Goal: Information Seeking & Learning: Learn about a topic

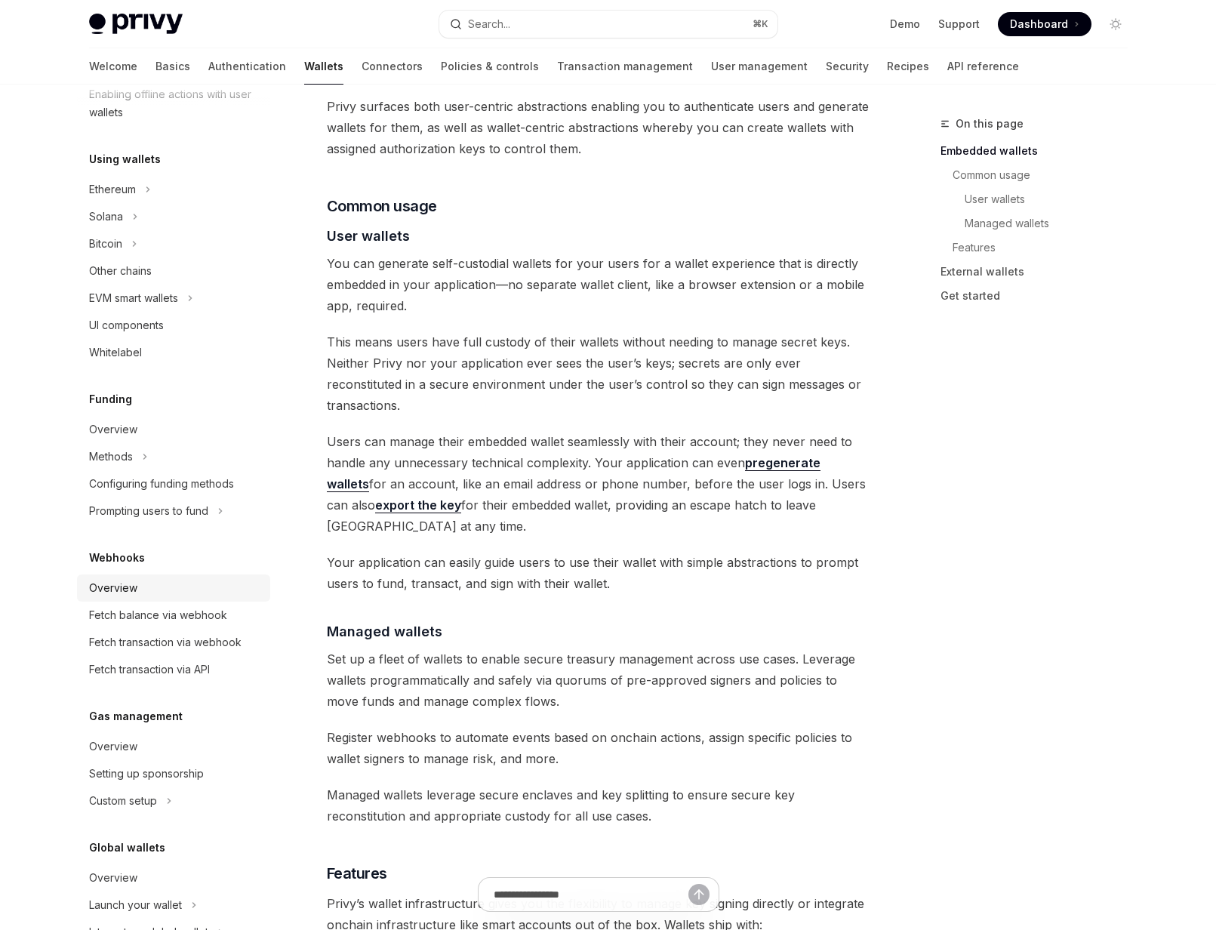
scroll to position [367, 0]
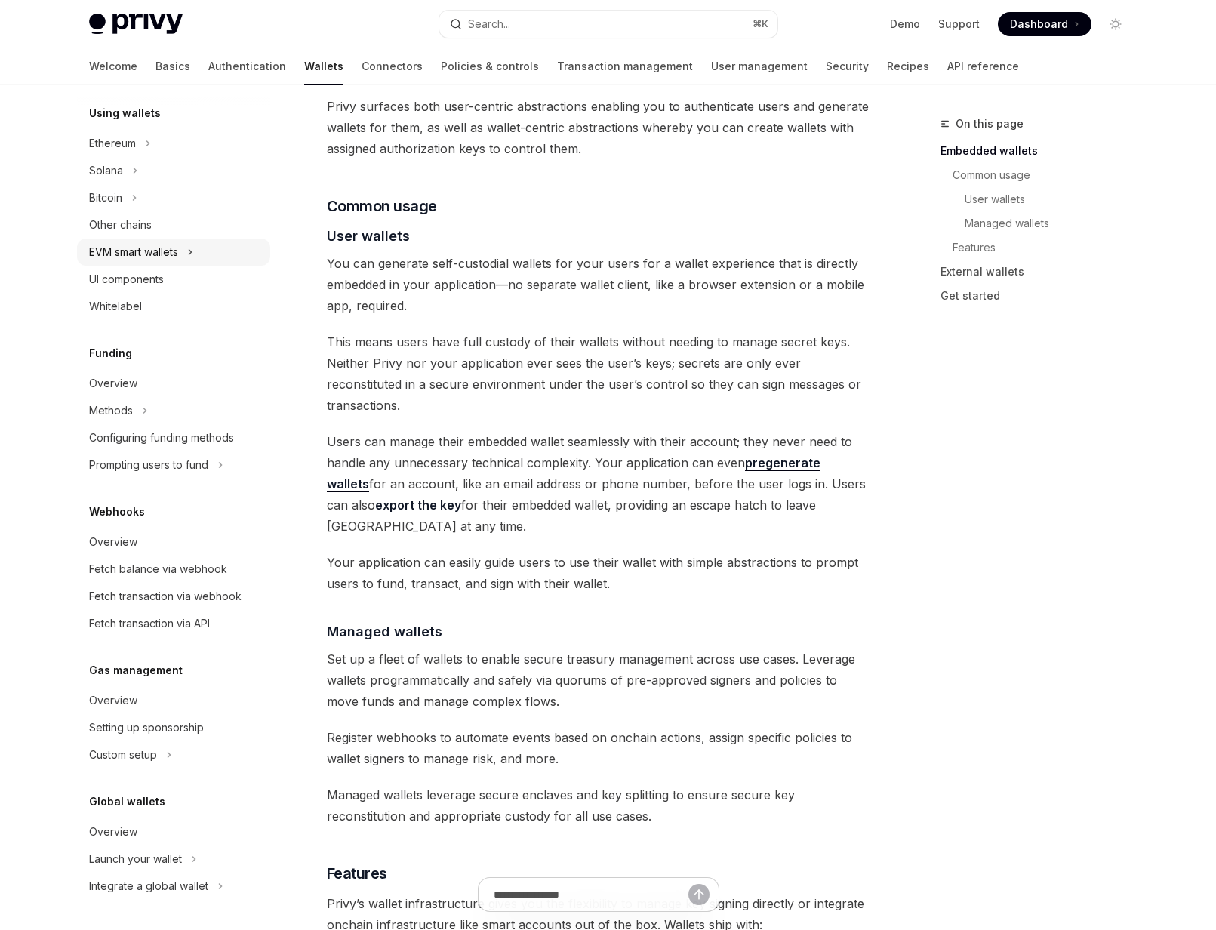
click at [148, 257] on div "EVM smart wallets" at bounding box center [133, 252] width 89 height 18
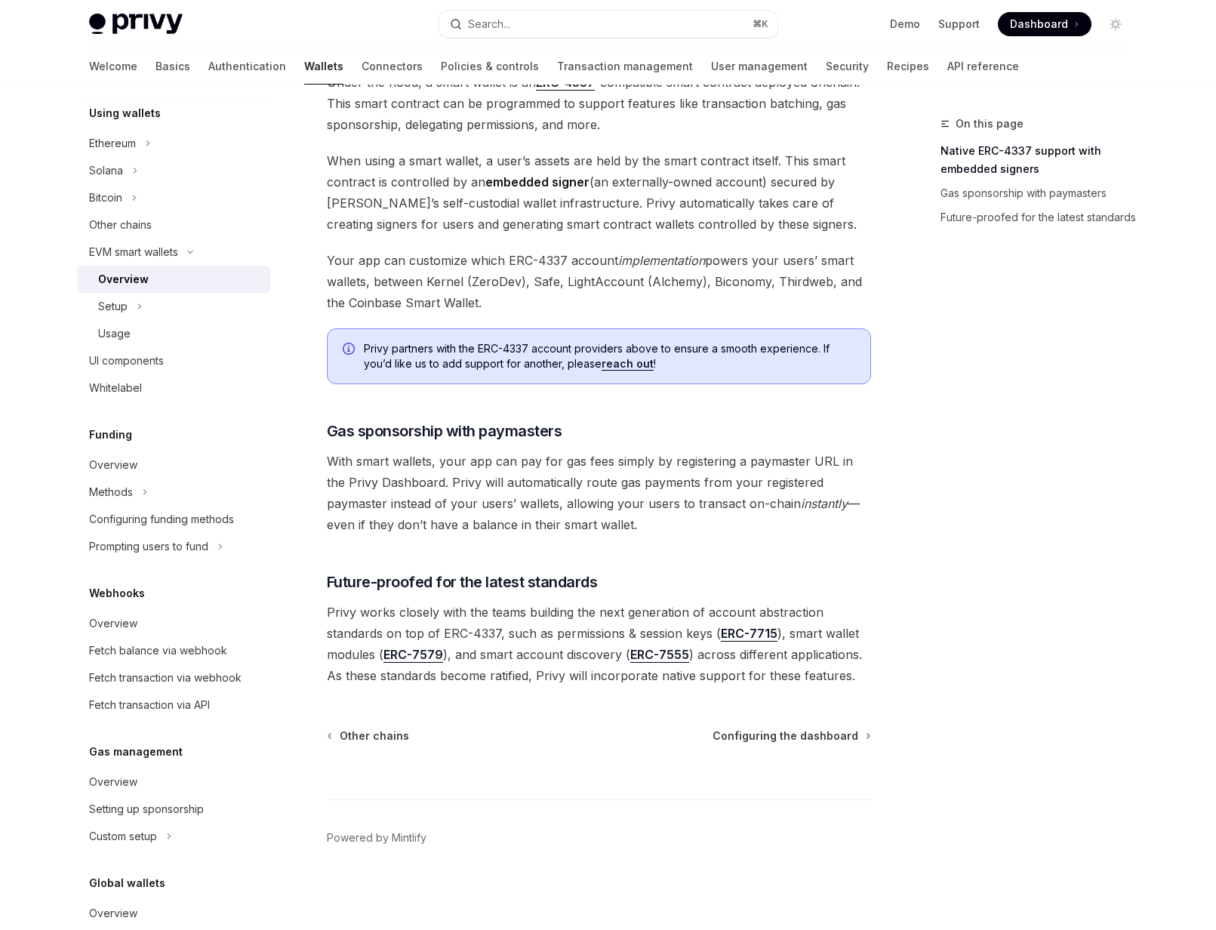
scroll to position [897, 0]
click at [139, 388] on div "Whitelabel" at bounding box center [115, 388] width 53 height 18
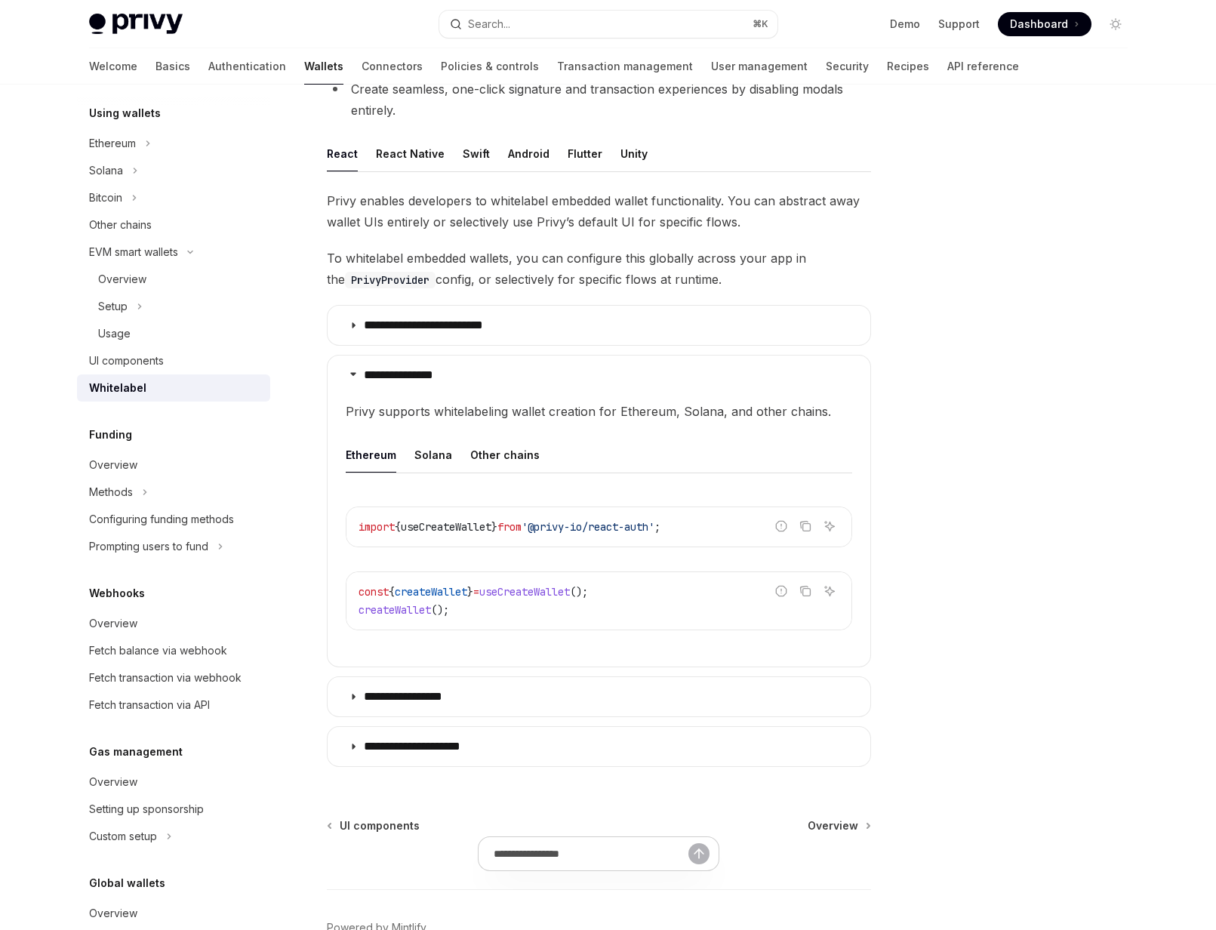
scroll to position [307, 0]
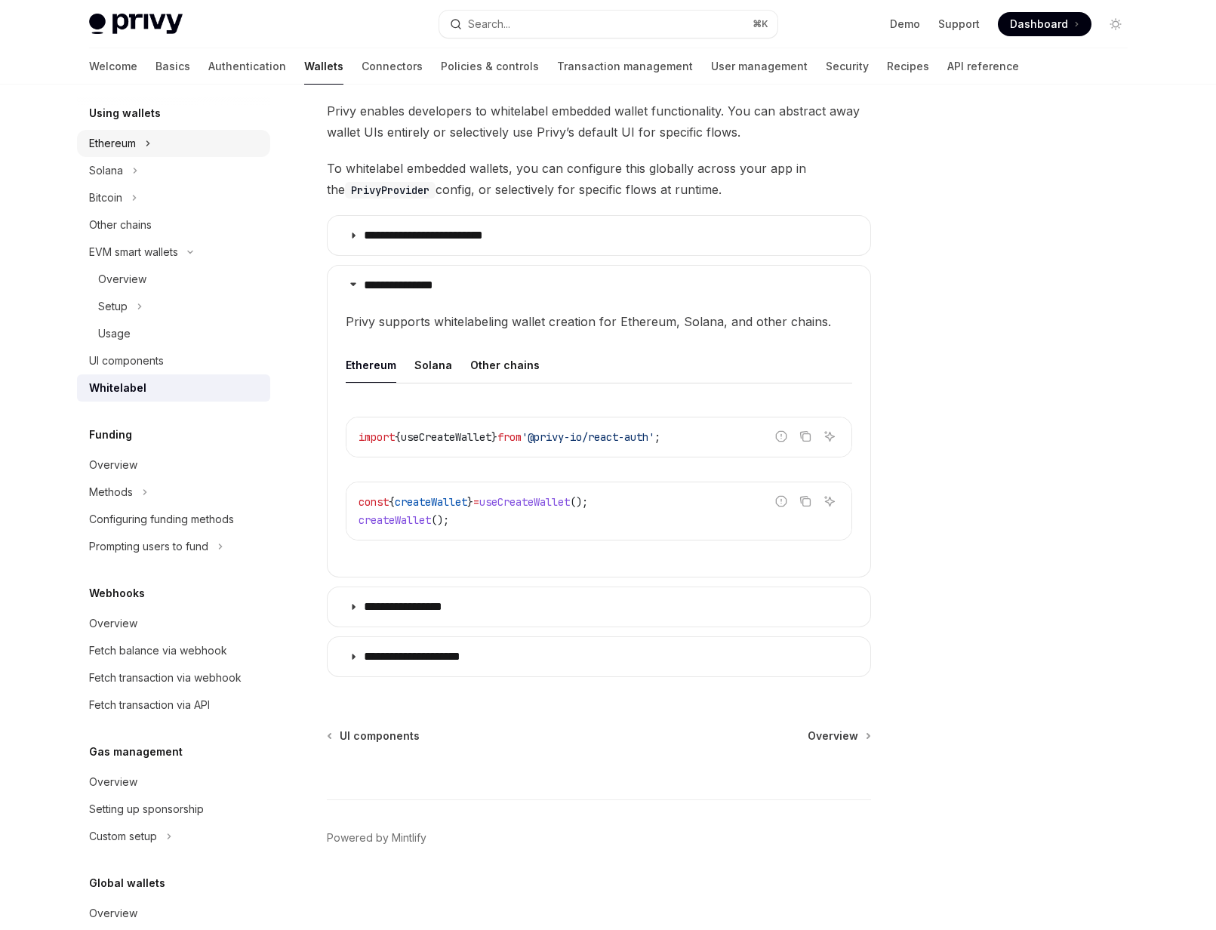
click at [116, 142] on div "Ethereum" at bounding box center [112, 143] width 47 height 18
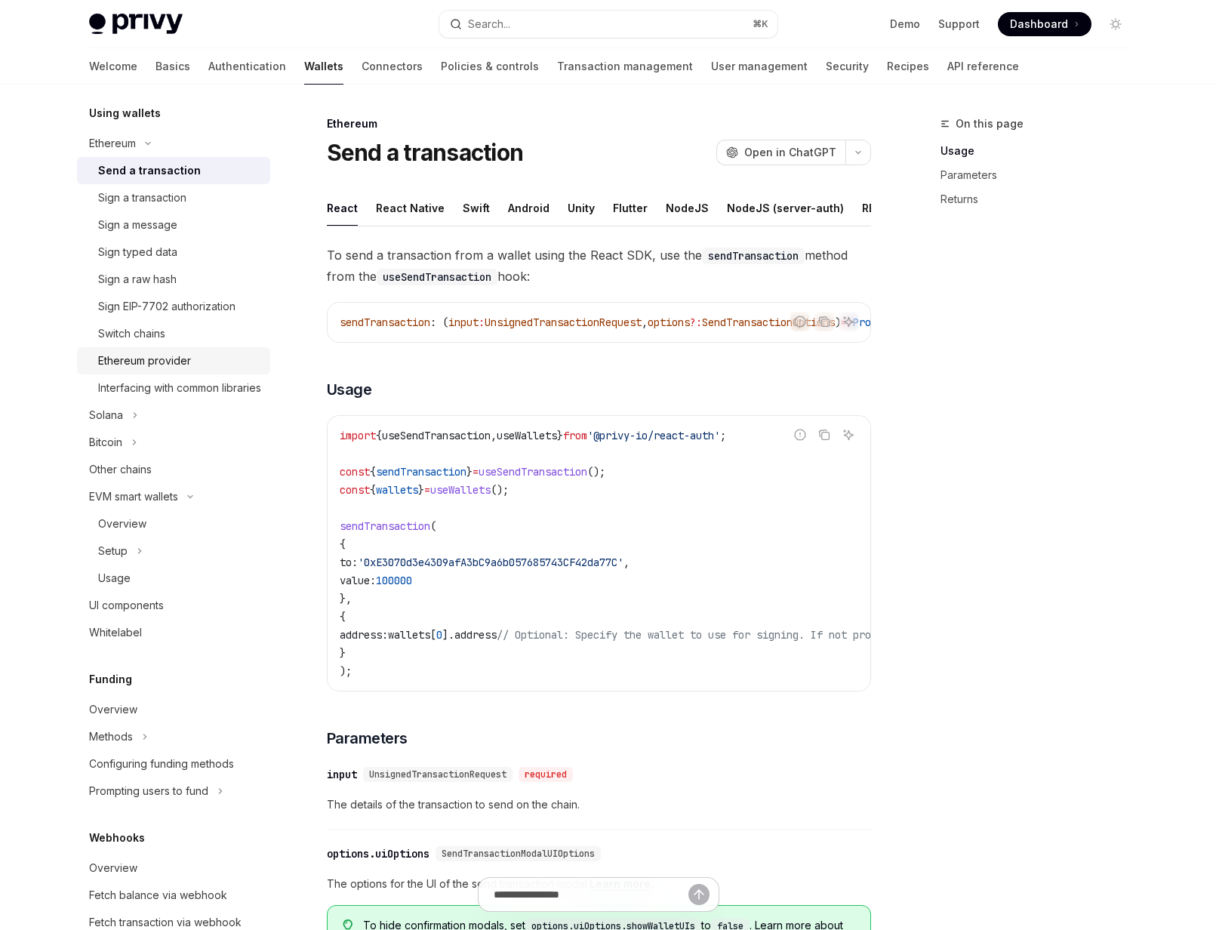
click at [130, 362] on div "Ethereum provider" at bounding box center [144, 361] width 93 height 18
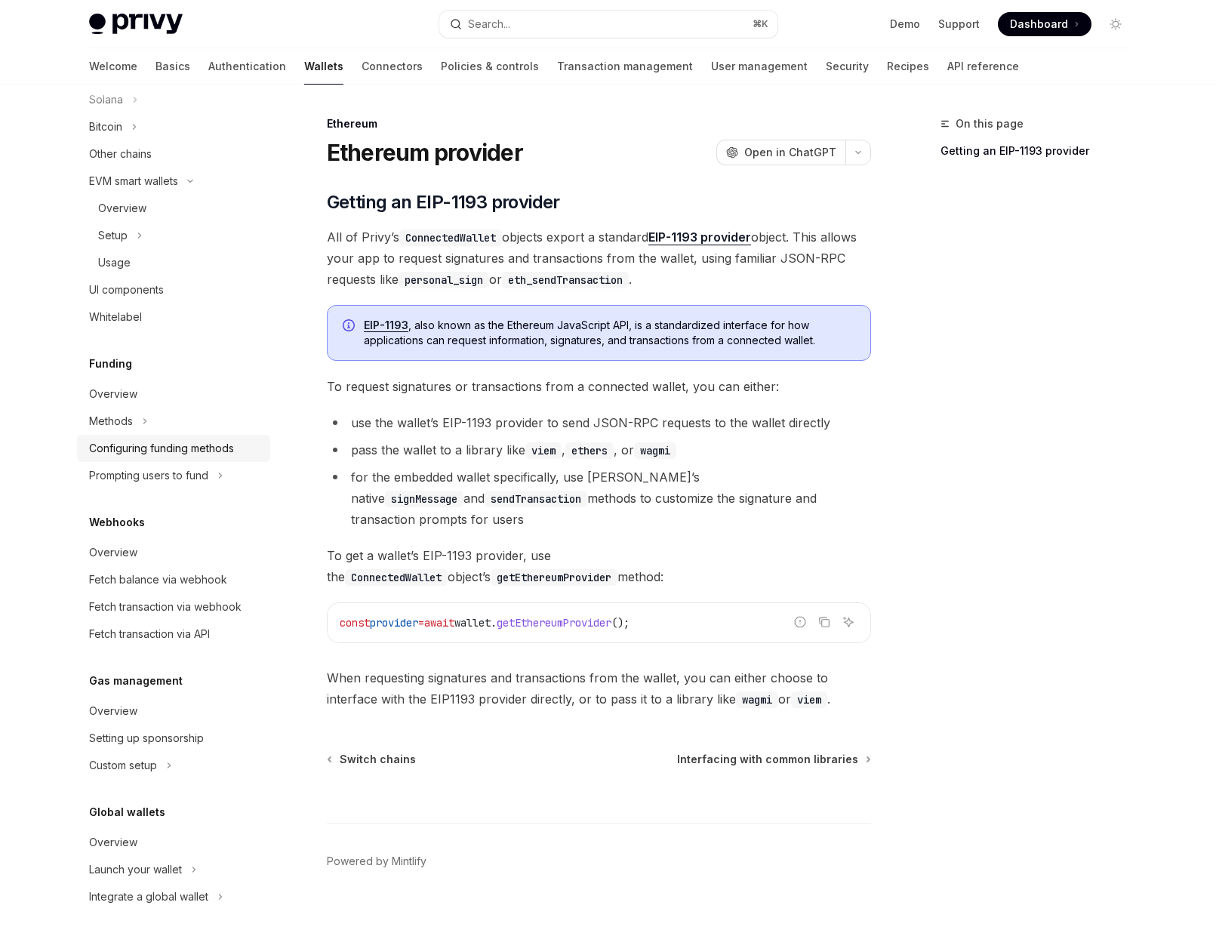
scroll to position [711, 0]
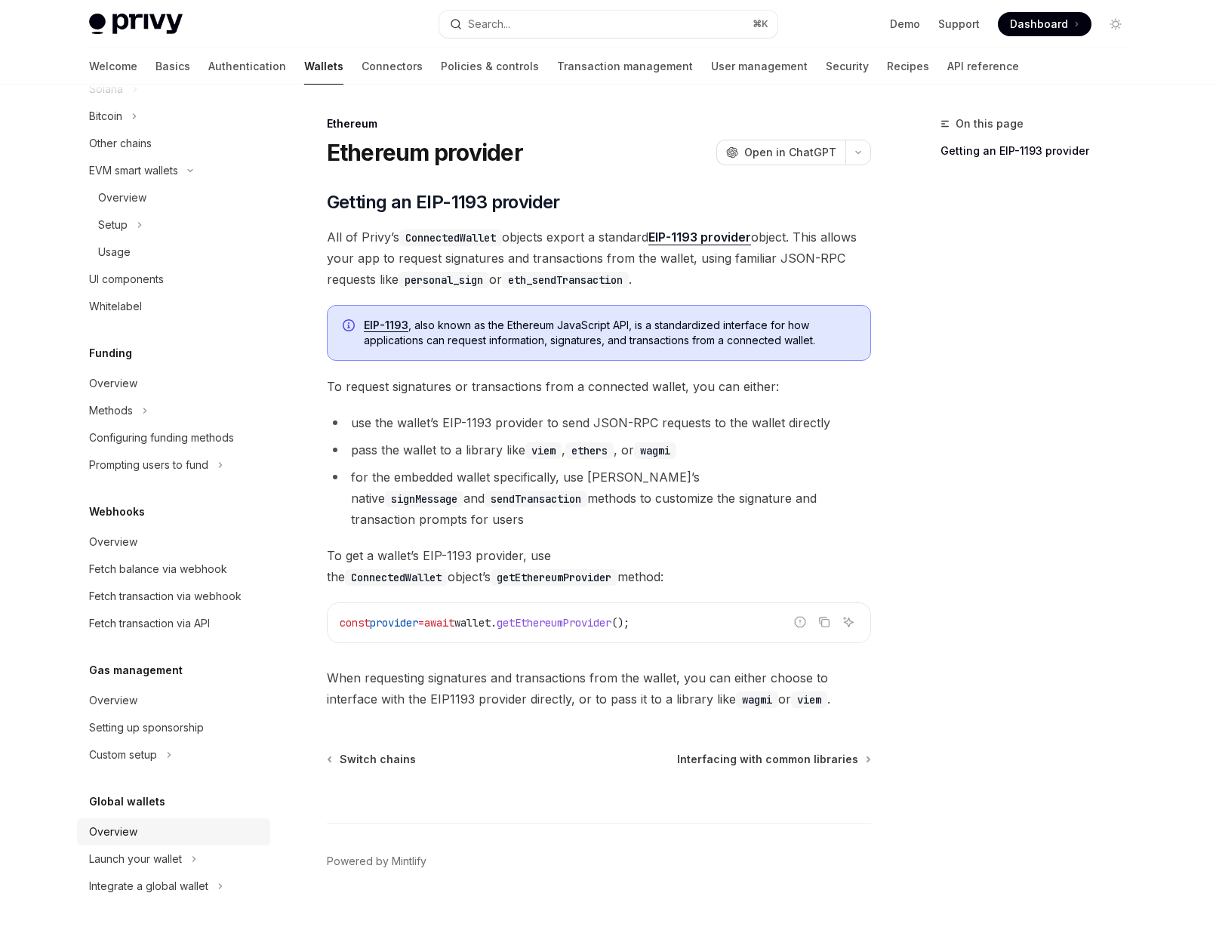
click at [121, 832] on div "Overview" at bounding box center [113, 832] width 48 height 18
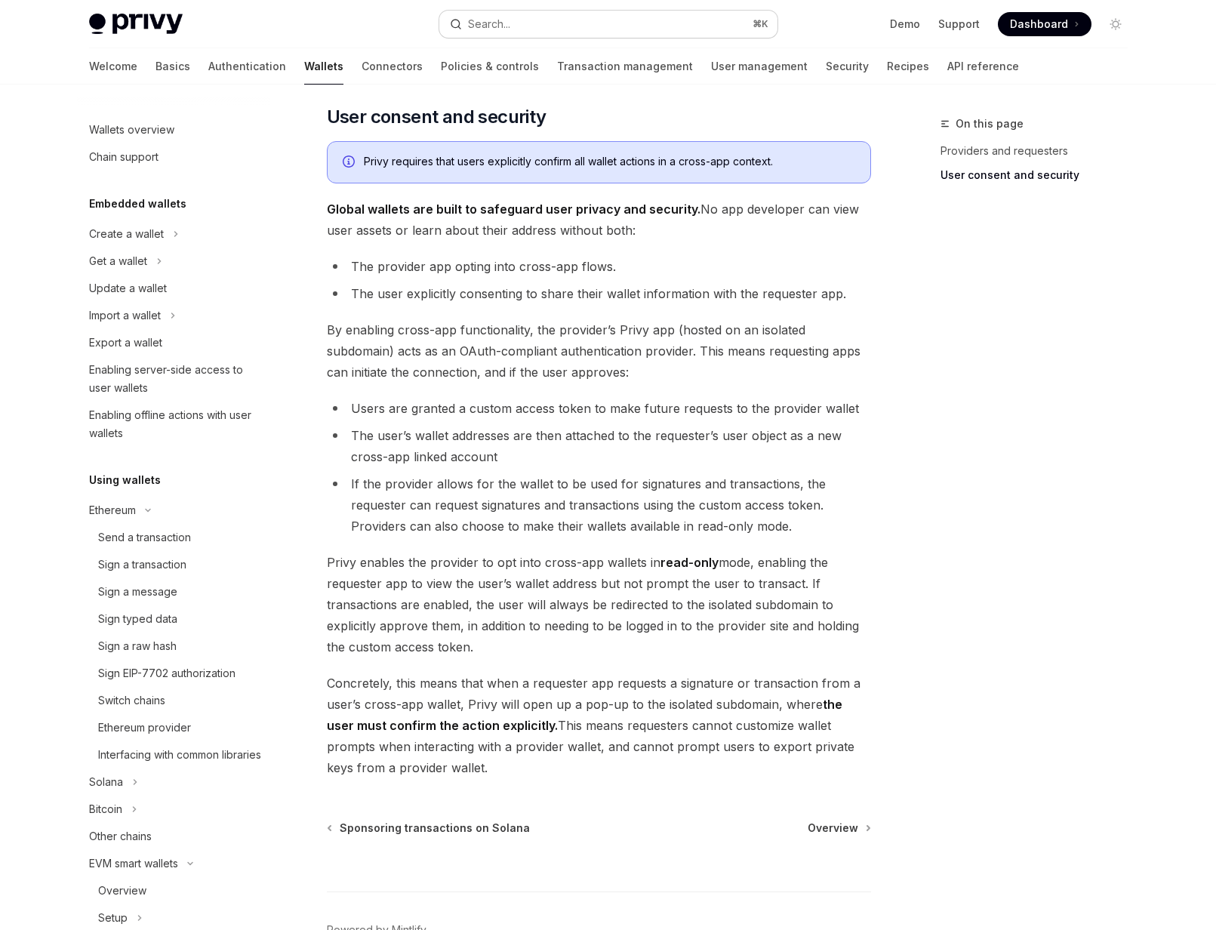
click at [523, 20] on button "Search... ⌘ K" at bounding box center [608, 24] width 338 height 27
click at [155, 61] on link "Basics" at bounding box center [172, 66] width 35 height 36
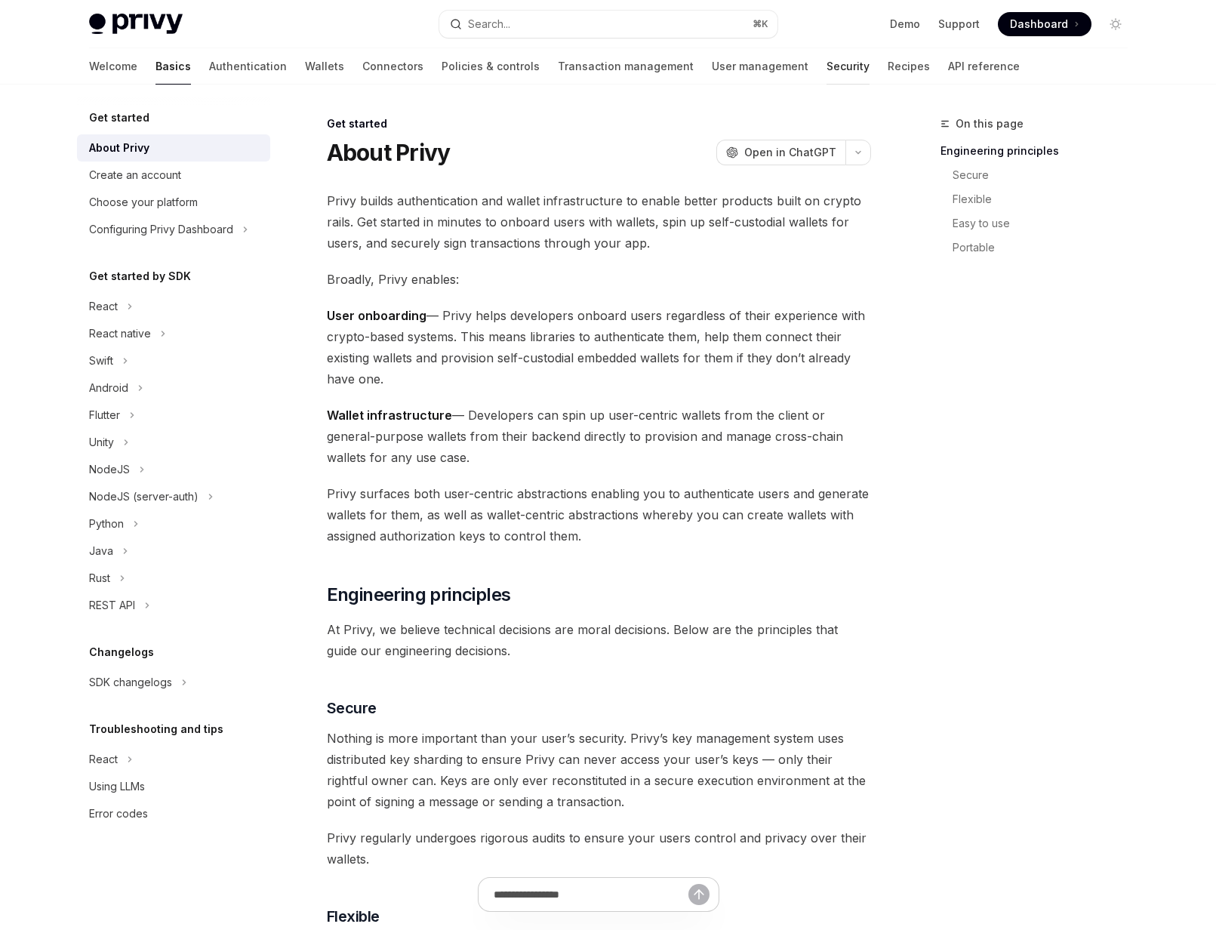
click at [827, 59] on link "Security" at bounding box center [848, 66] width 43 height 36
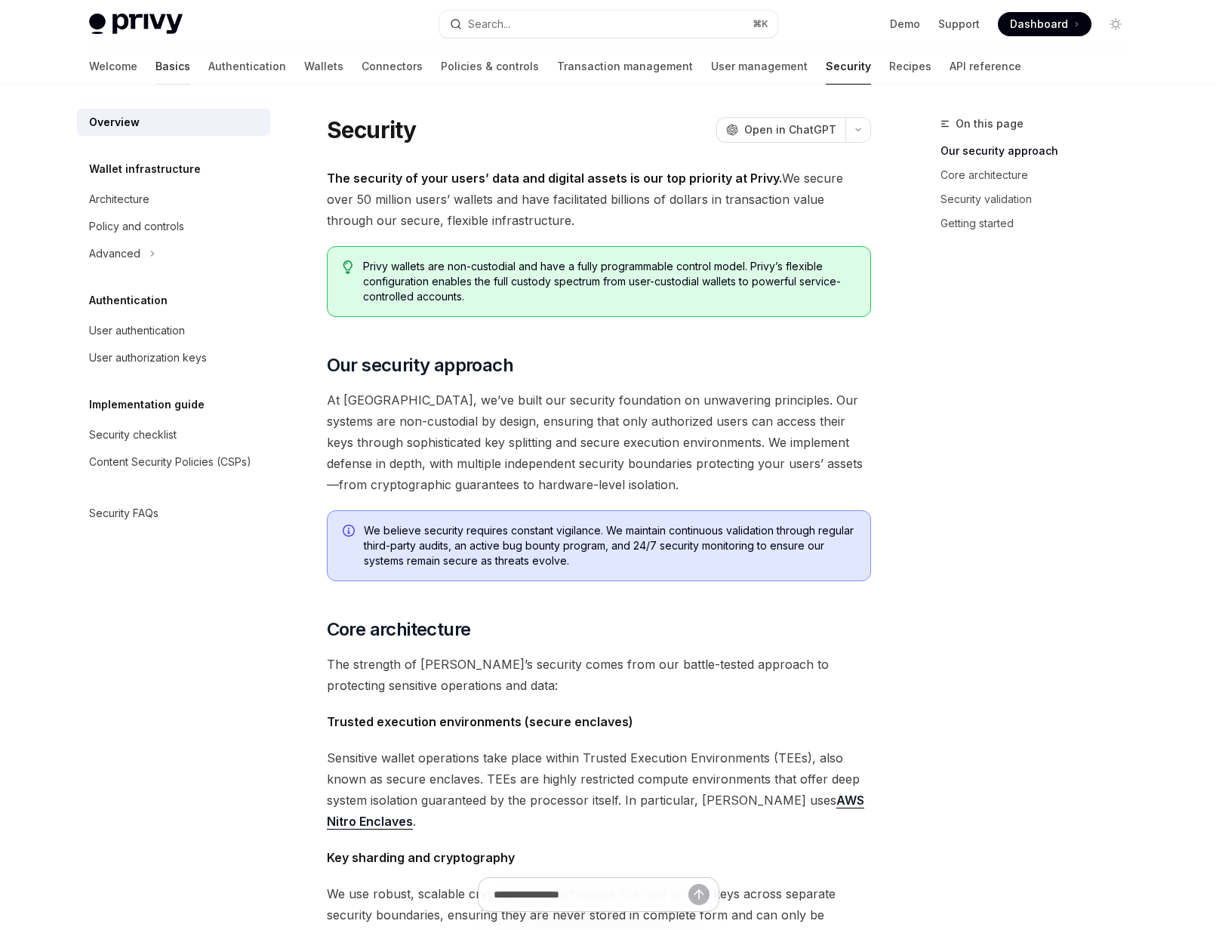
click at [155, 60] on link "Basics" at bounding box center [172, 66] width 35 height 36
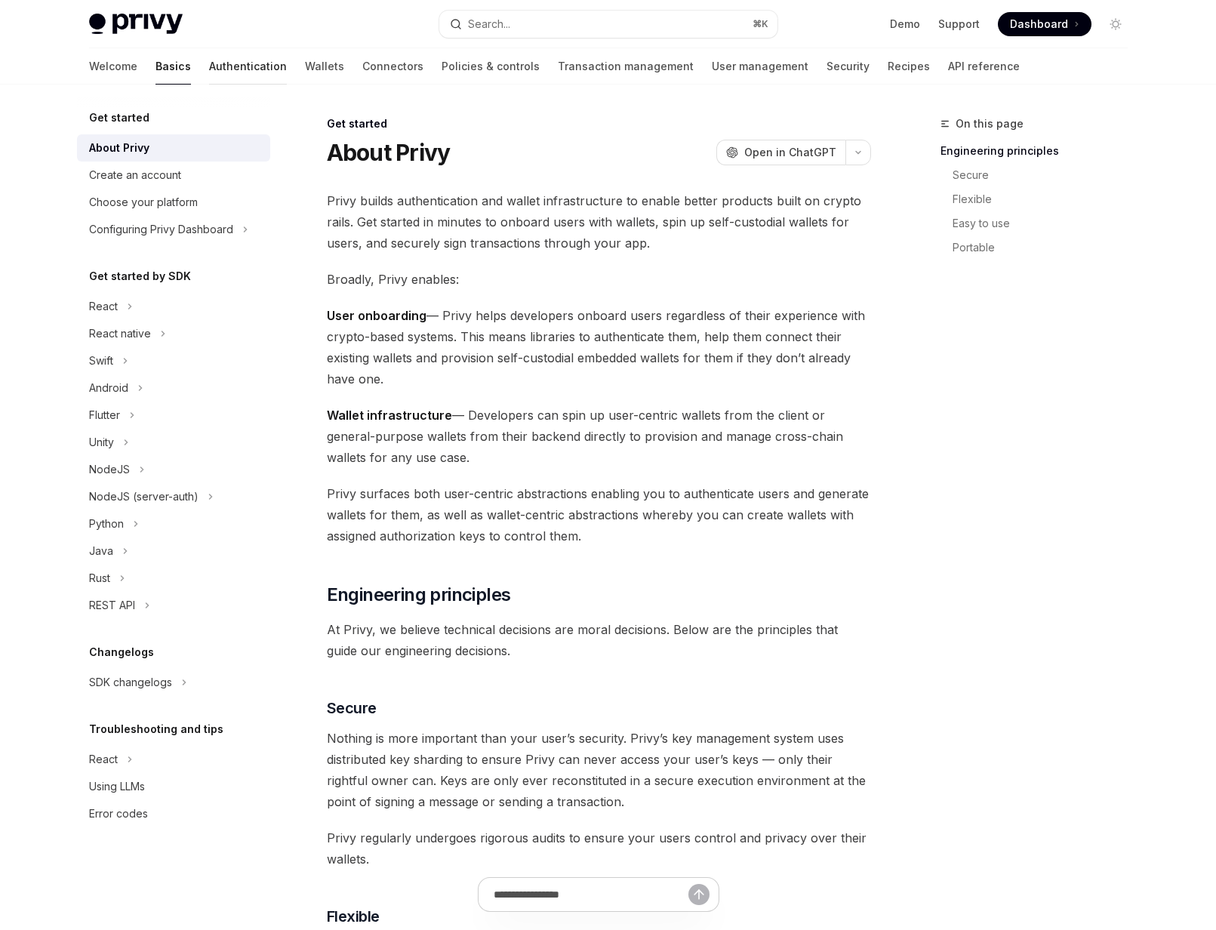
click at [209, 62] on link "Authentication" at bounding box center [248, 66] width 78 height 36
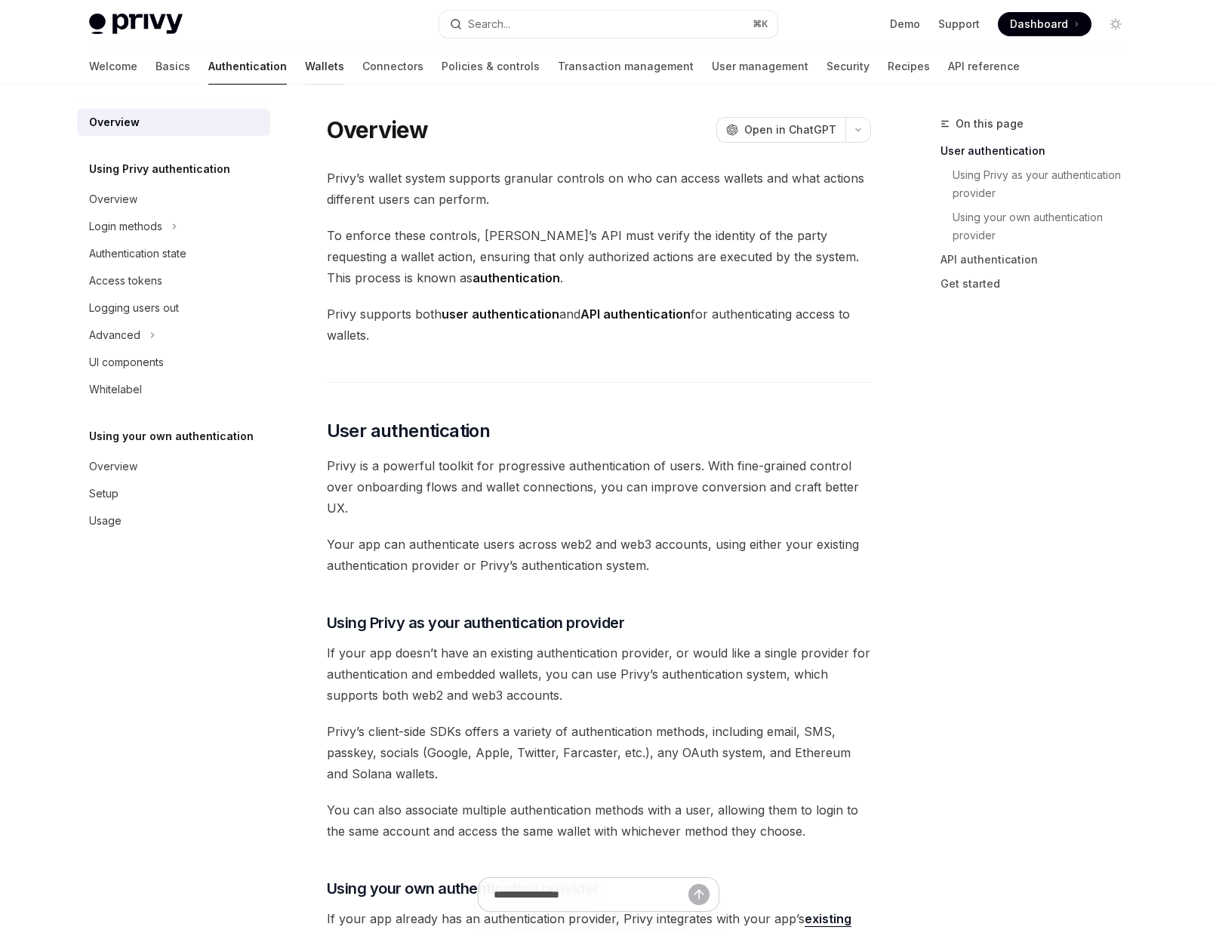
click at [305, 63] on link "Wallets" at bounding box center [324, 66] width 39 height 36
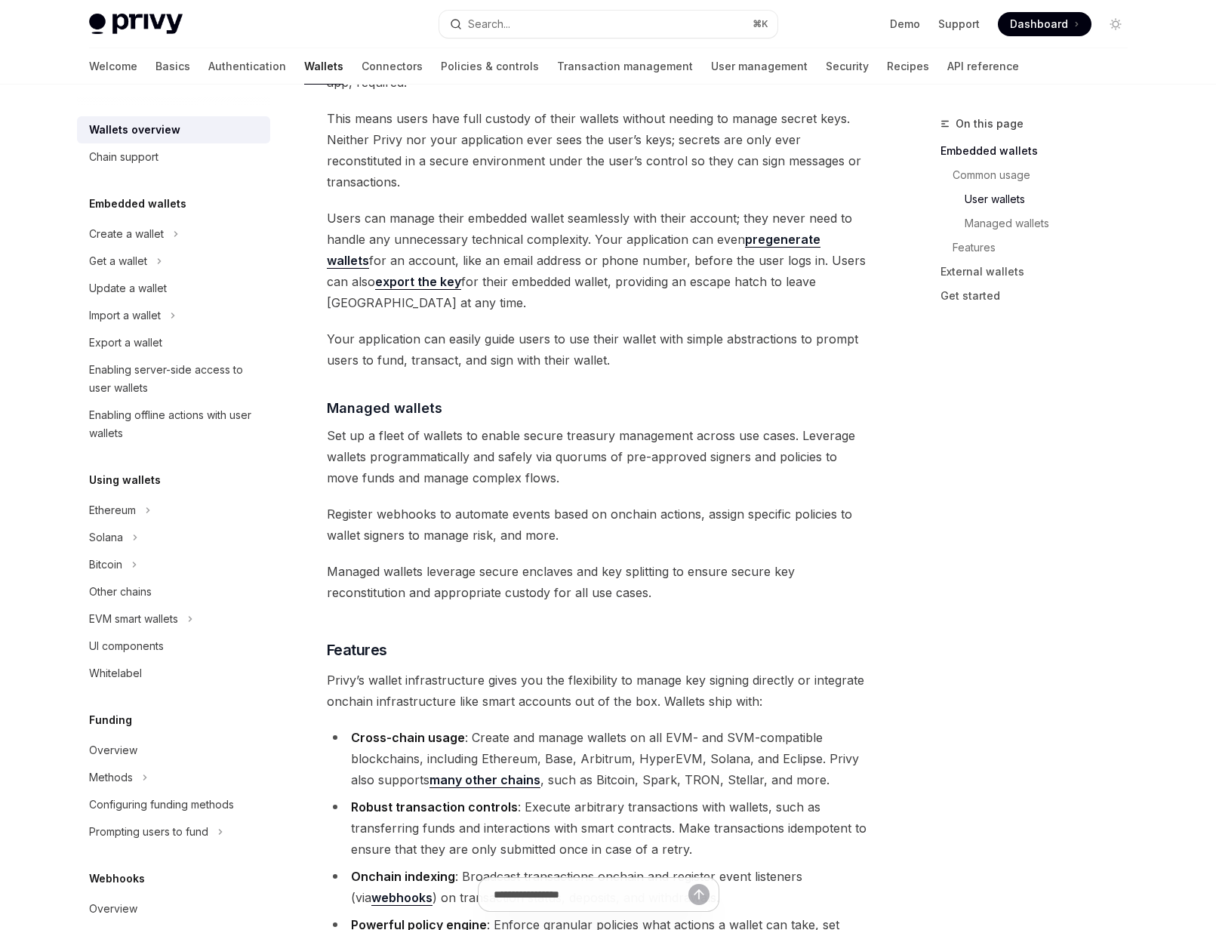
scroll to position [1155, 0]
click at [362, 67] on link "Connectors" at bounding box center [392, 66] width 61 height 36
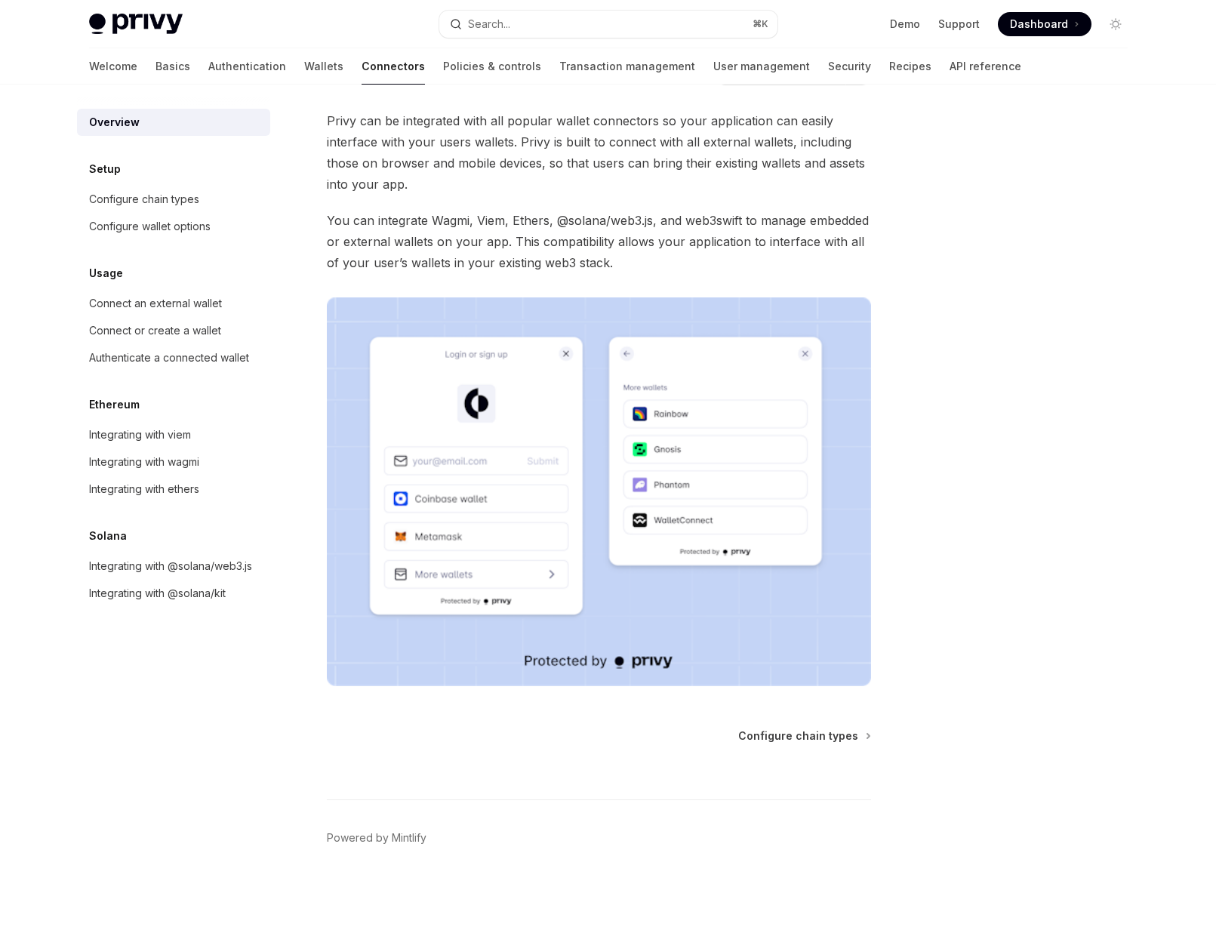
scroll to position [57, 0]
click at [443, 63] on link "Policies & controls" at bounding box center [492, 66] width 98 height 36
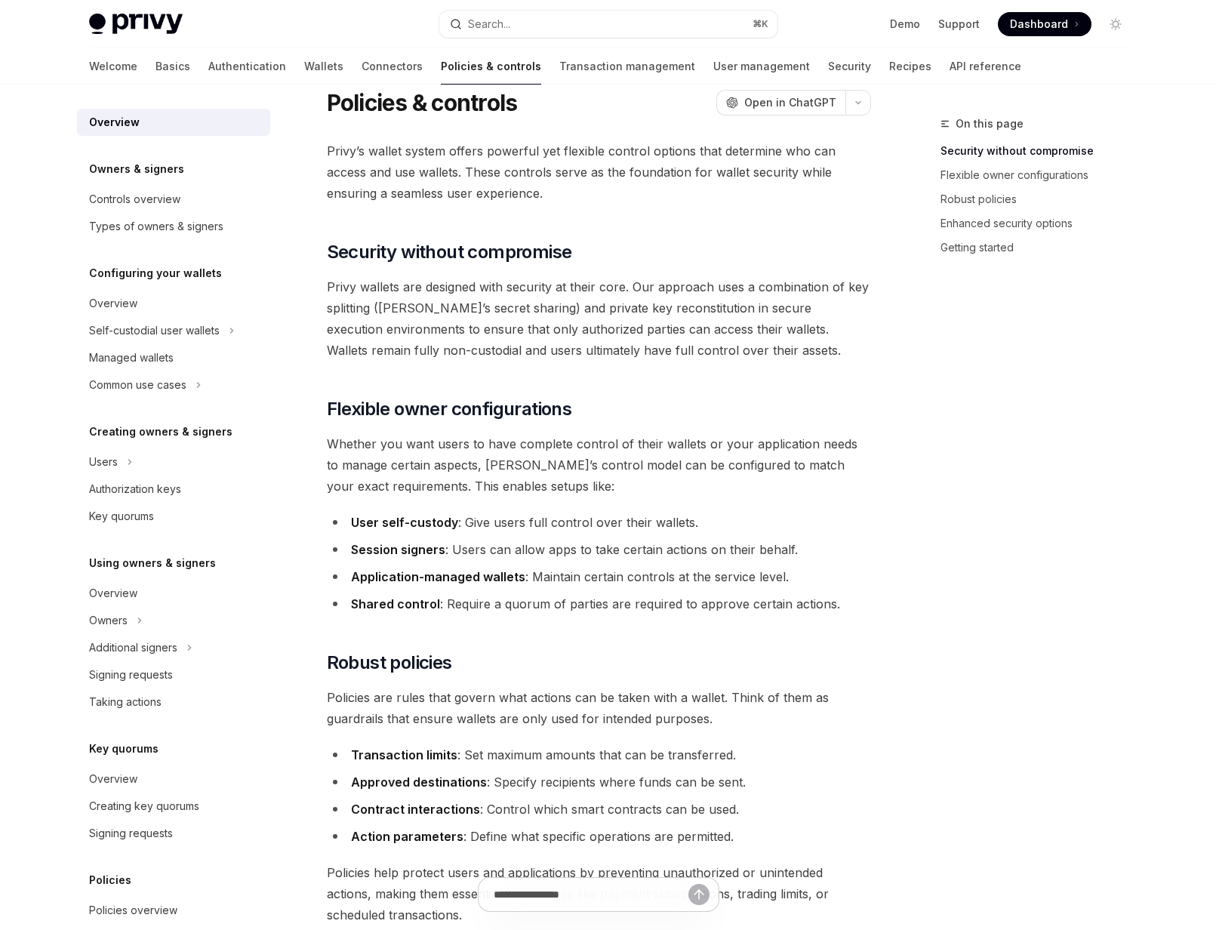
scroll to position [8, 0]
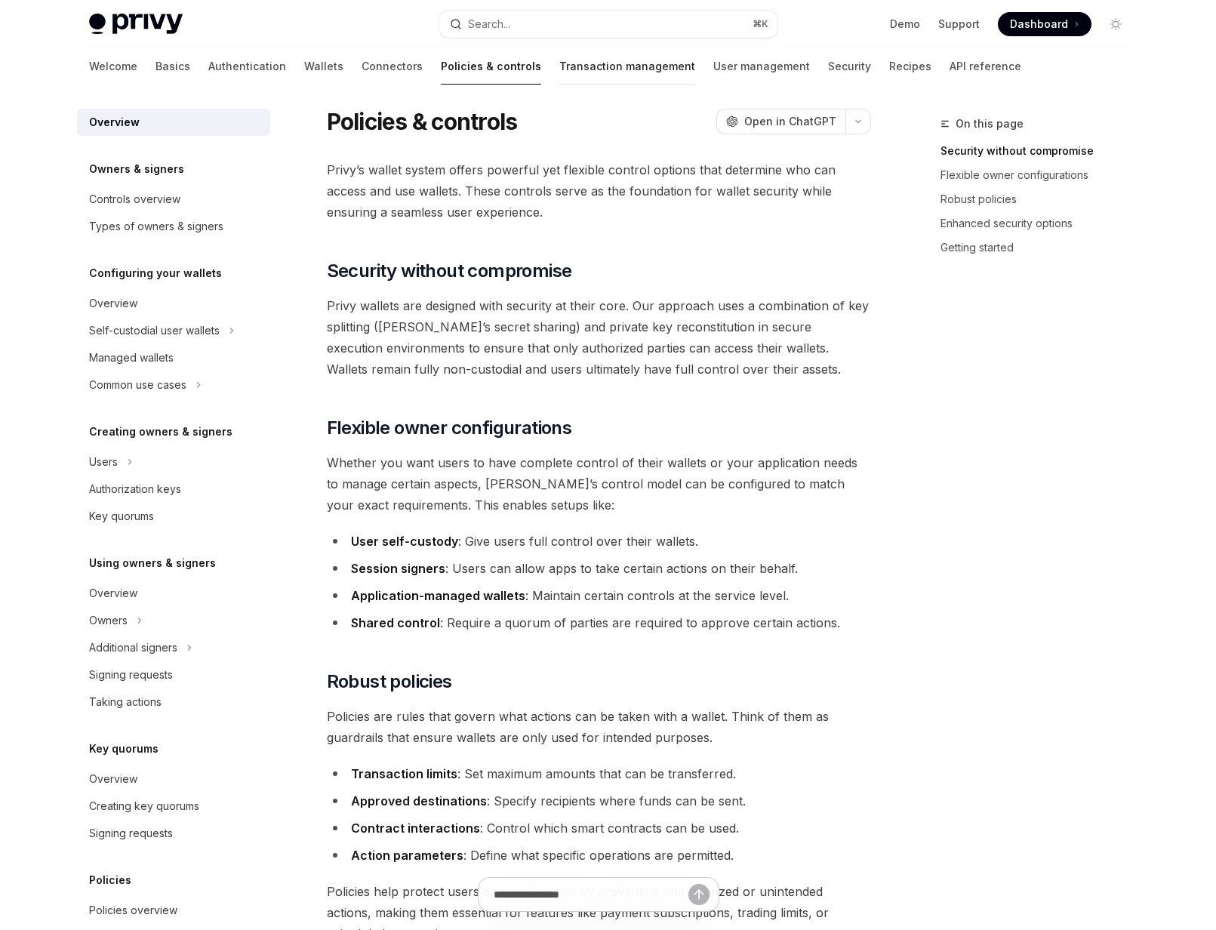
click at [559, 65] on link "Transaction management" at bounding box center [627, 66] width 136 height 36
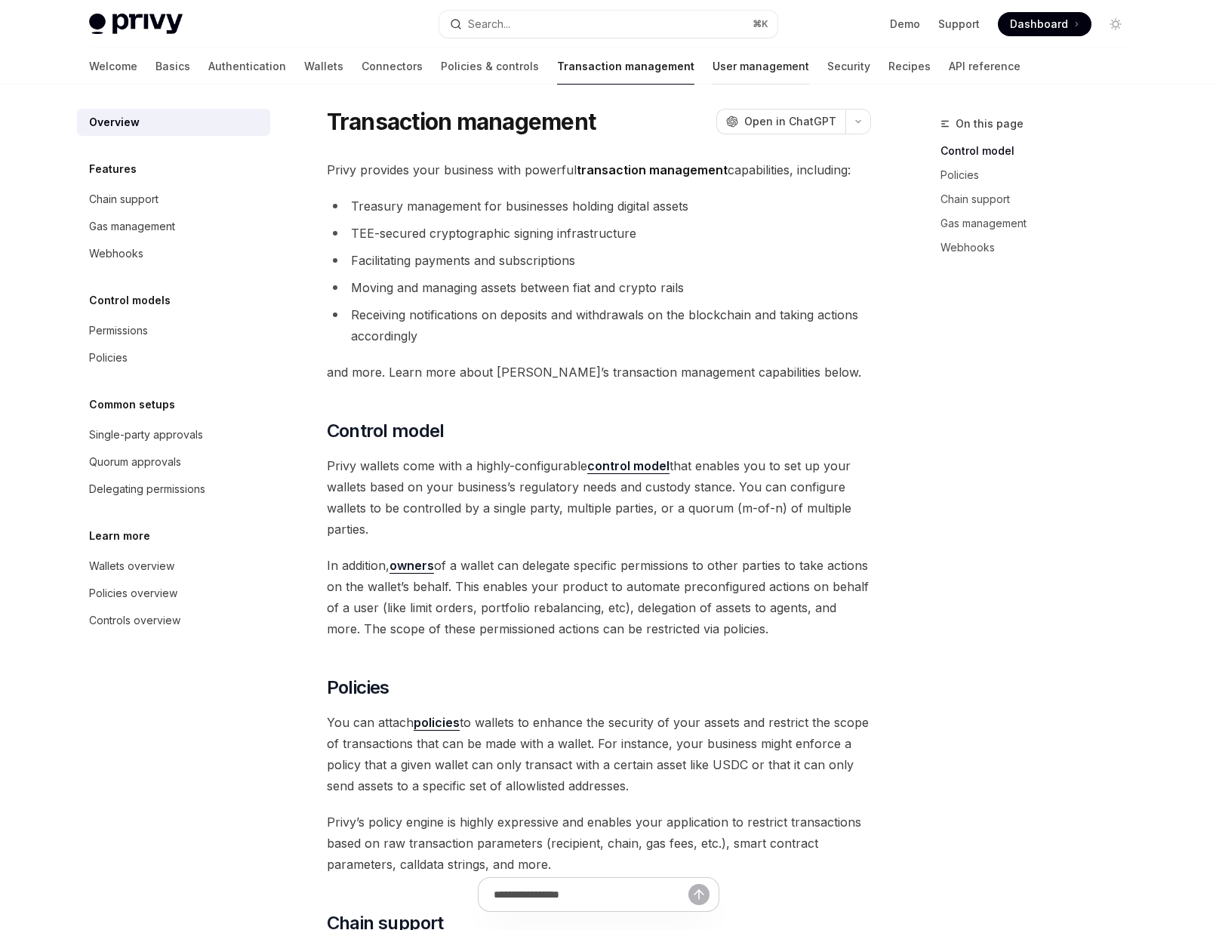
click at [713, 66] on link "User management" at bounding box center [761, 66] width 97 height 36
type textarea "*"
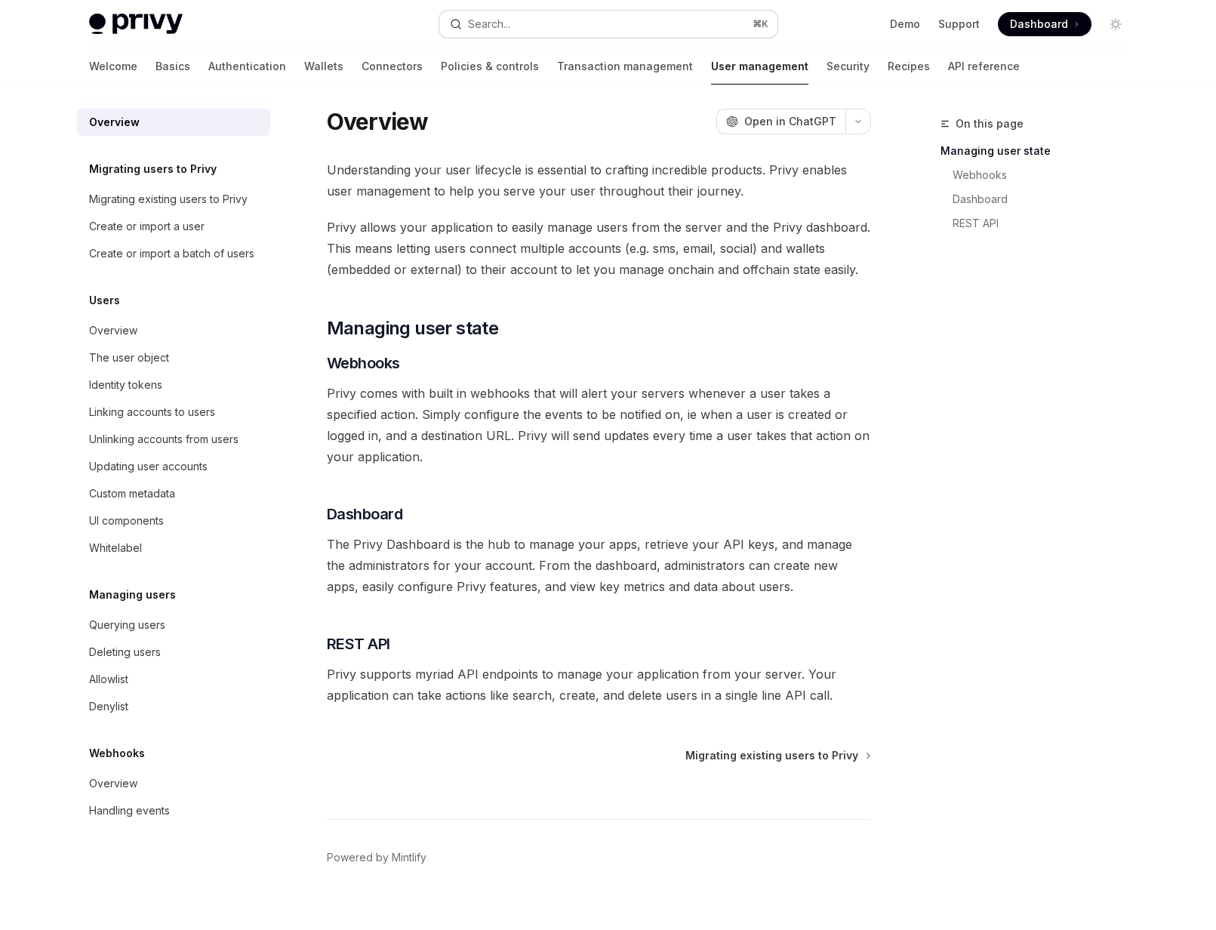
click at [501, 25] on div "Search..." at bounding box center [489, 24] width 42 height 18
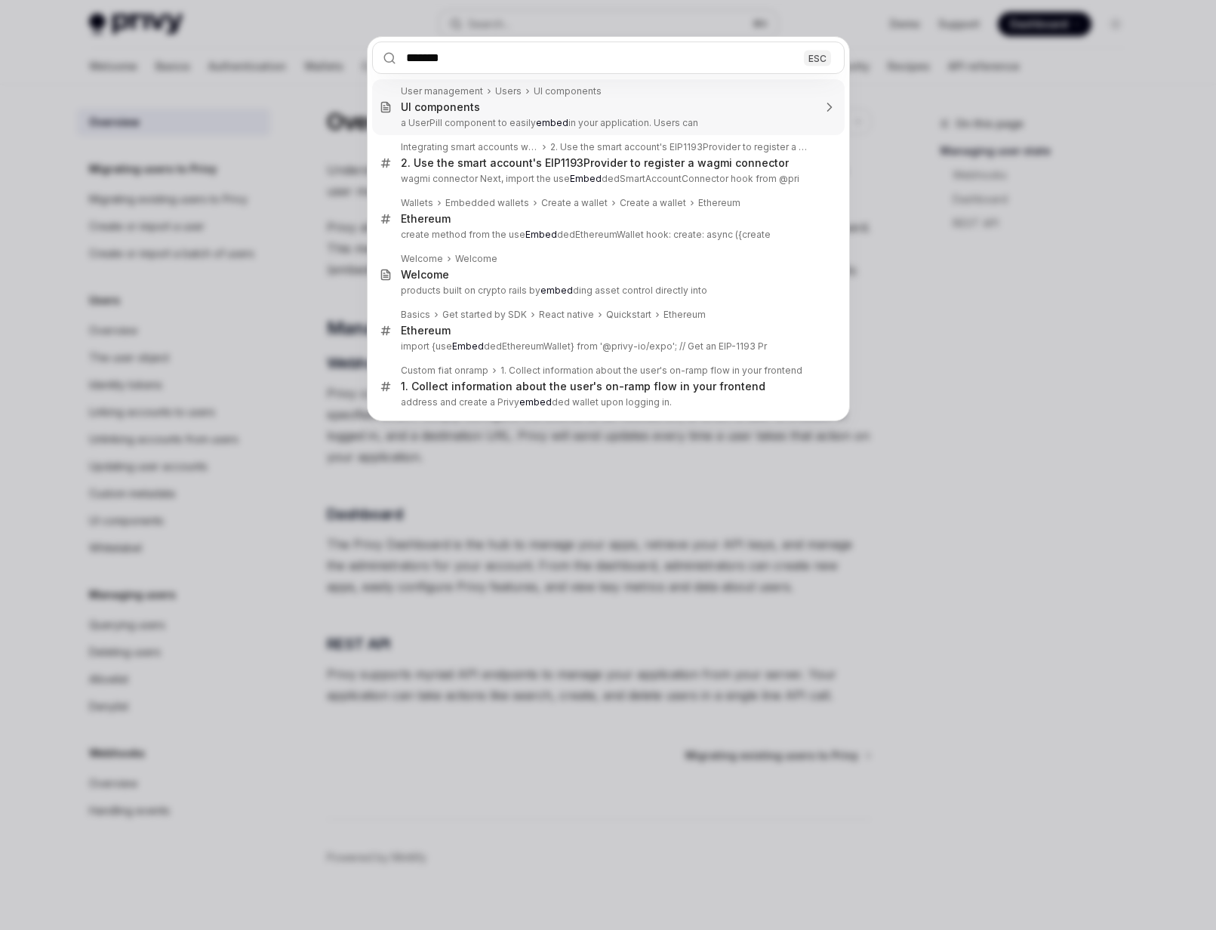
type input "********"
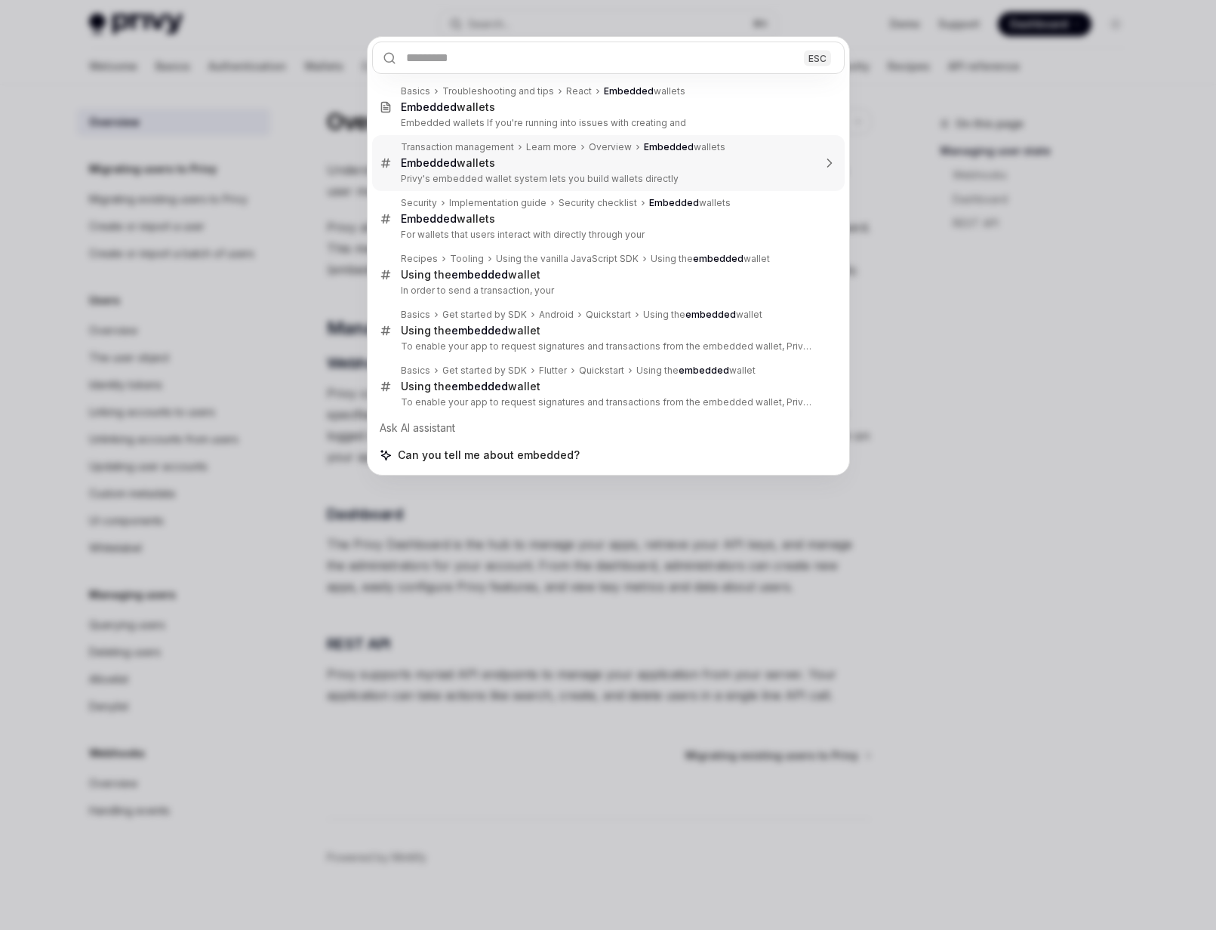
type textarea "*"
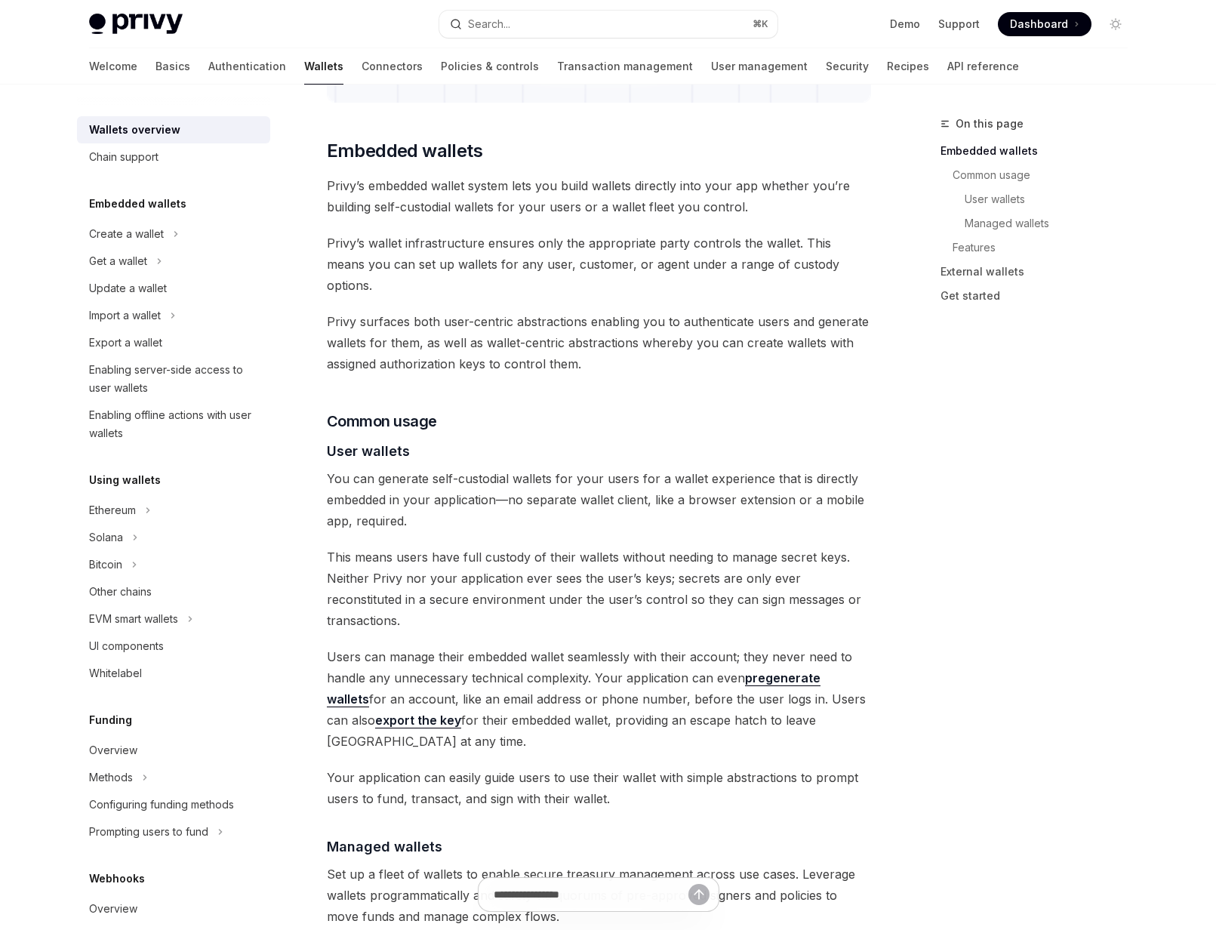
scroll to position [730, 0]
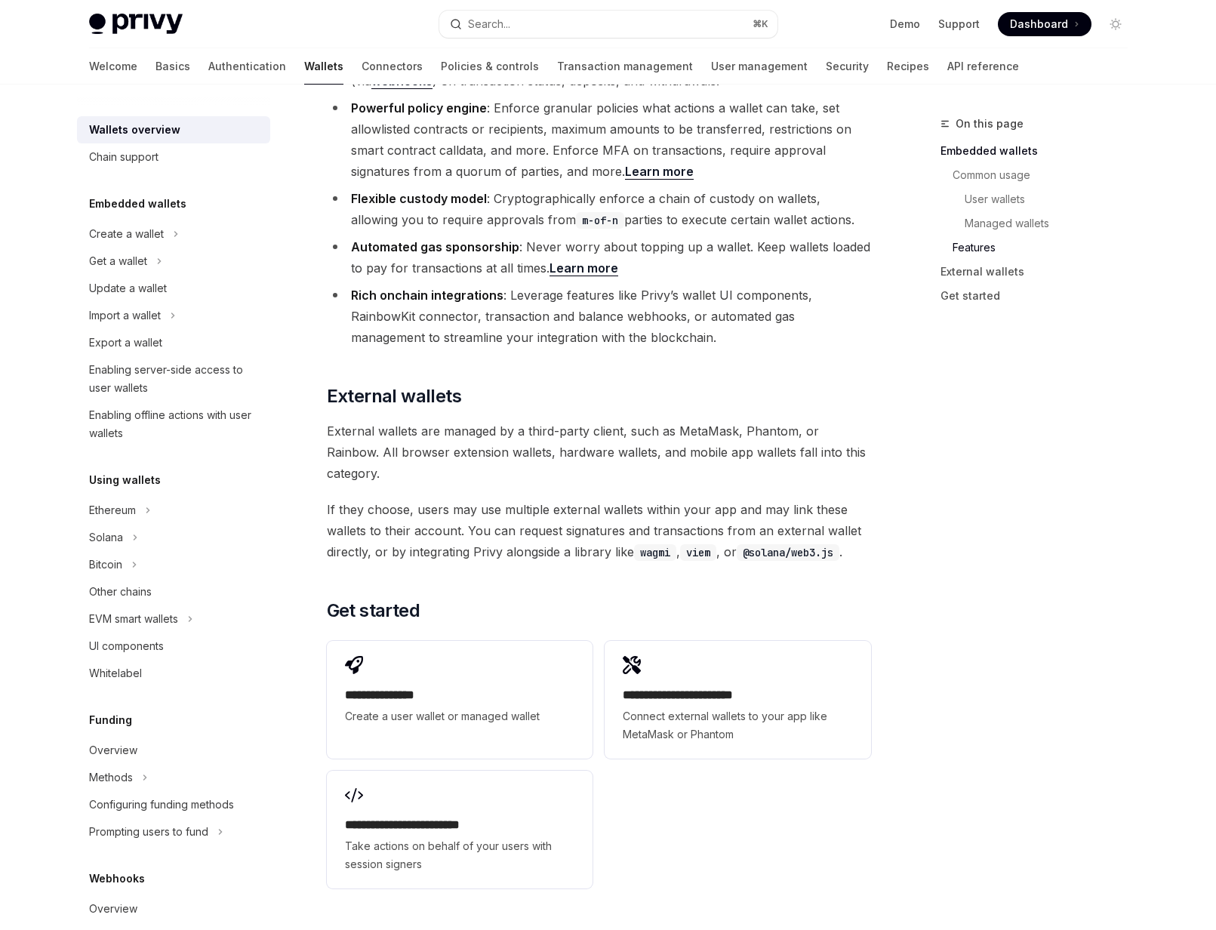
scroll to position [1990, 0]
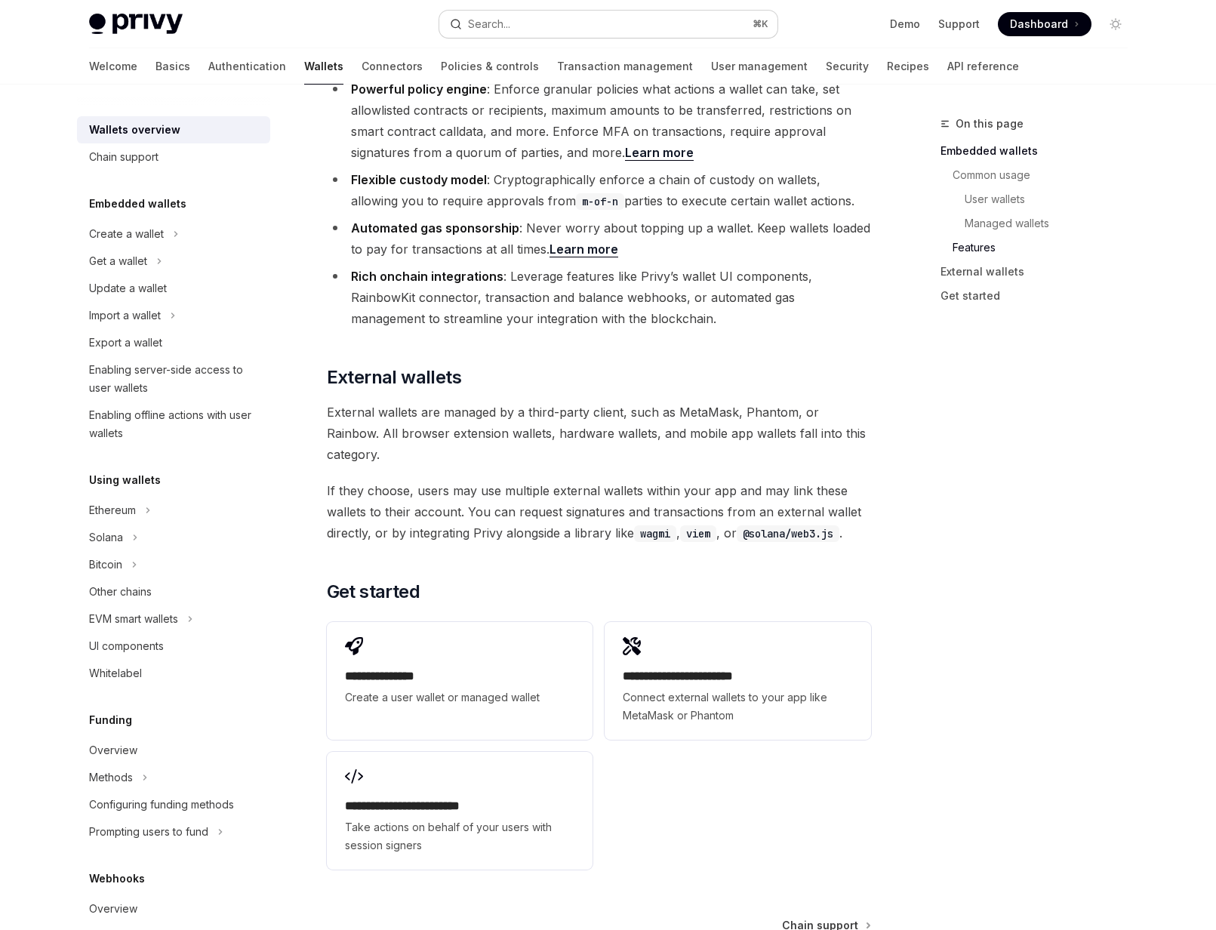
click at [505, 26] on div "Search..." at bounding box center [489, 24] width 42 height 18
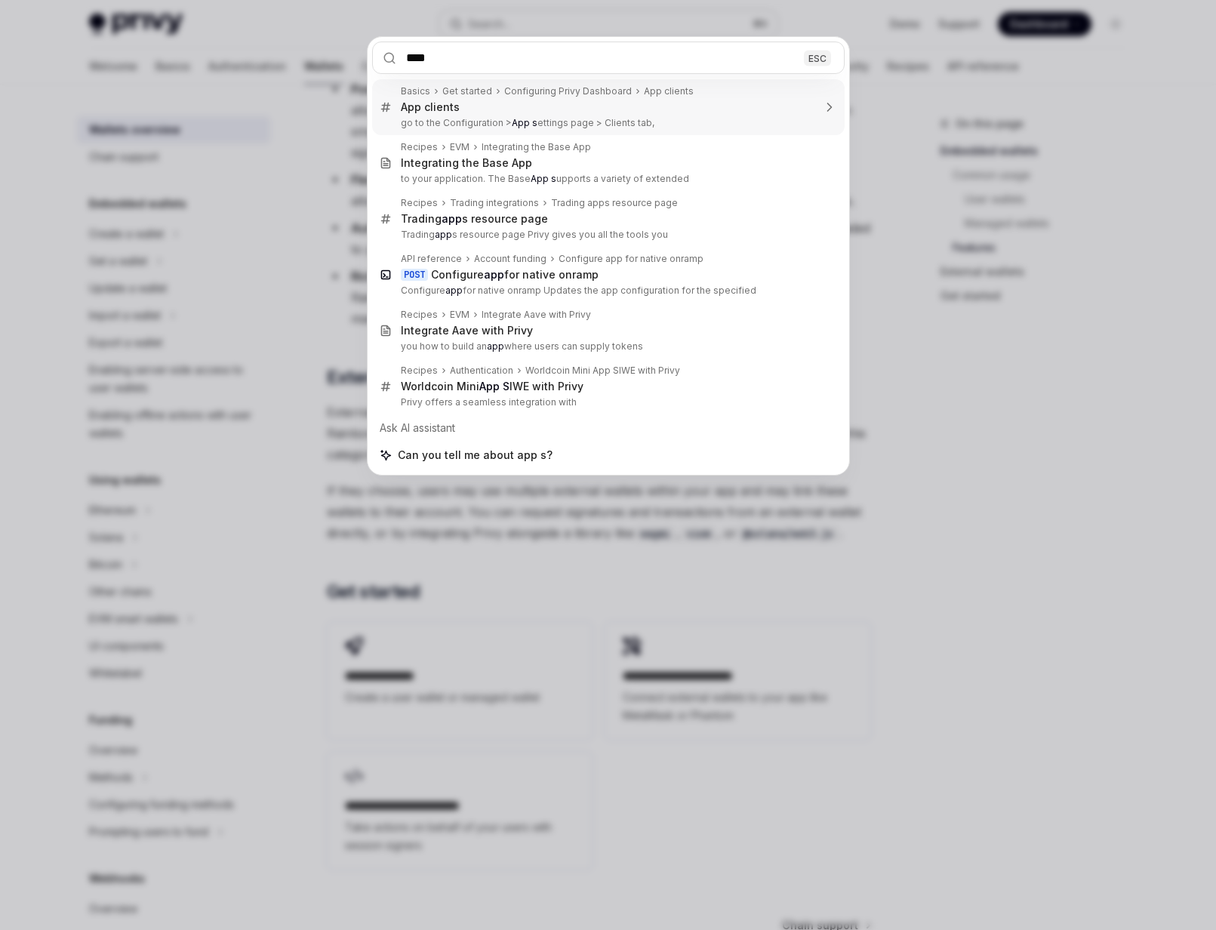
type input "***"
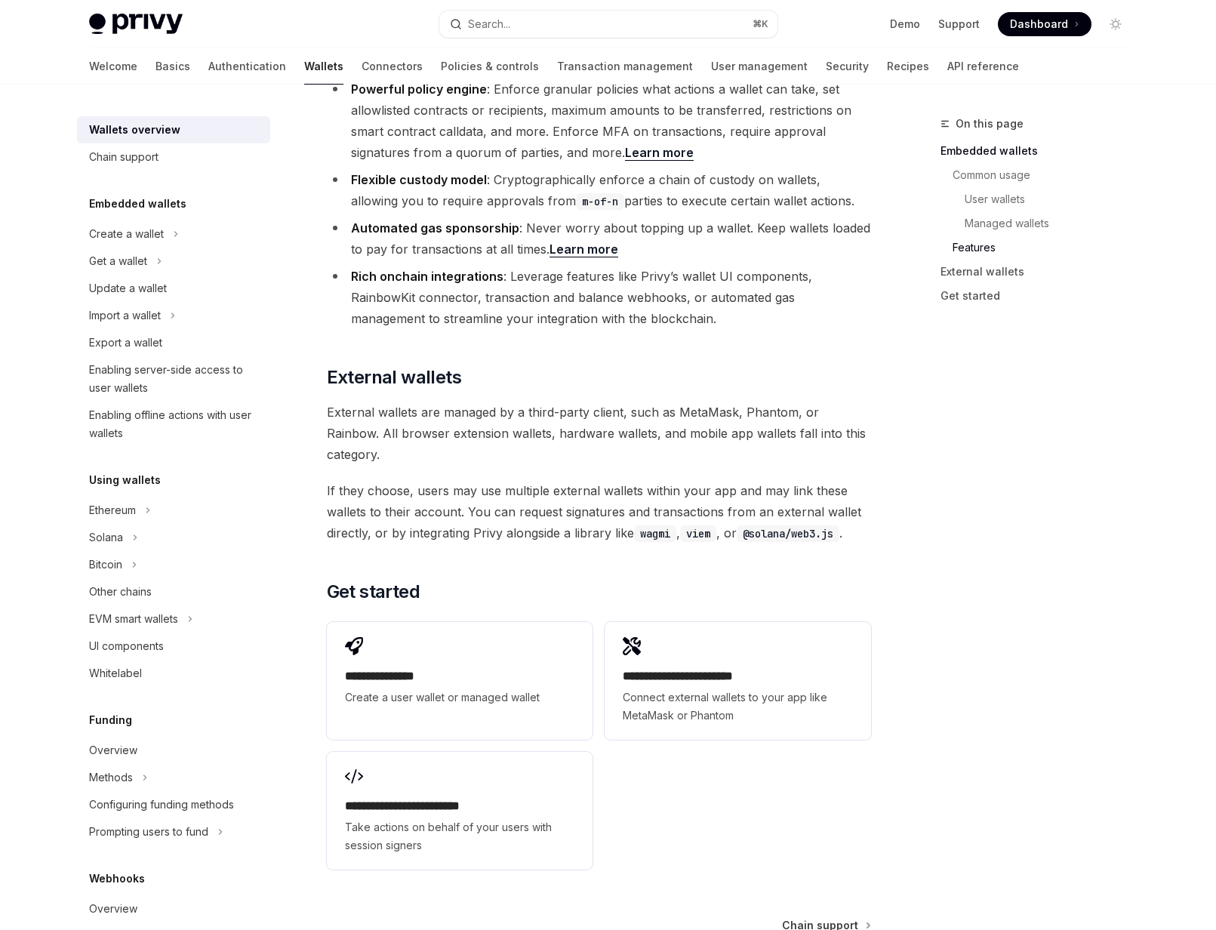
scroll to position [85, 0]
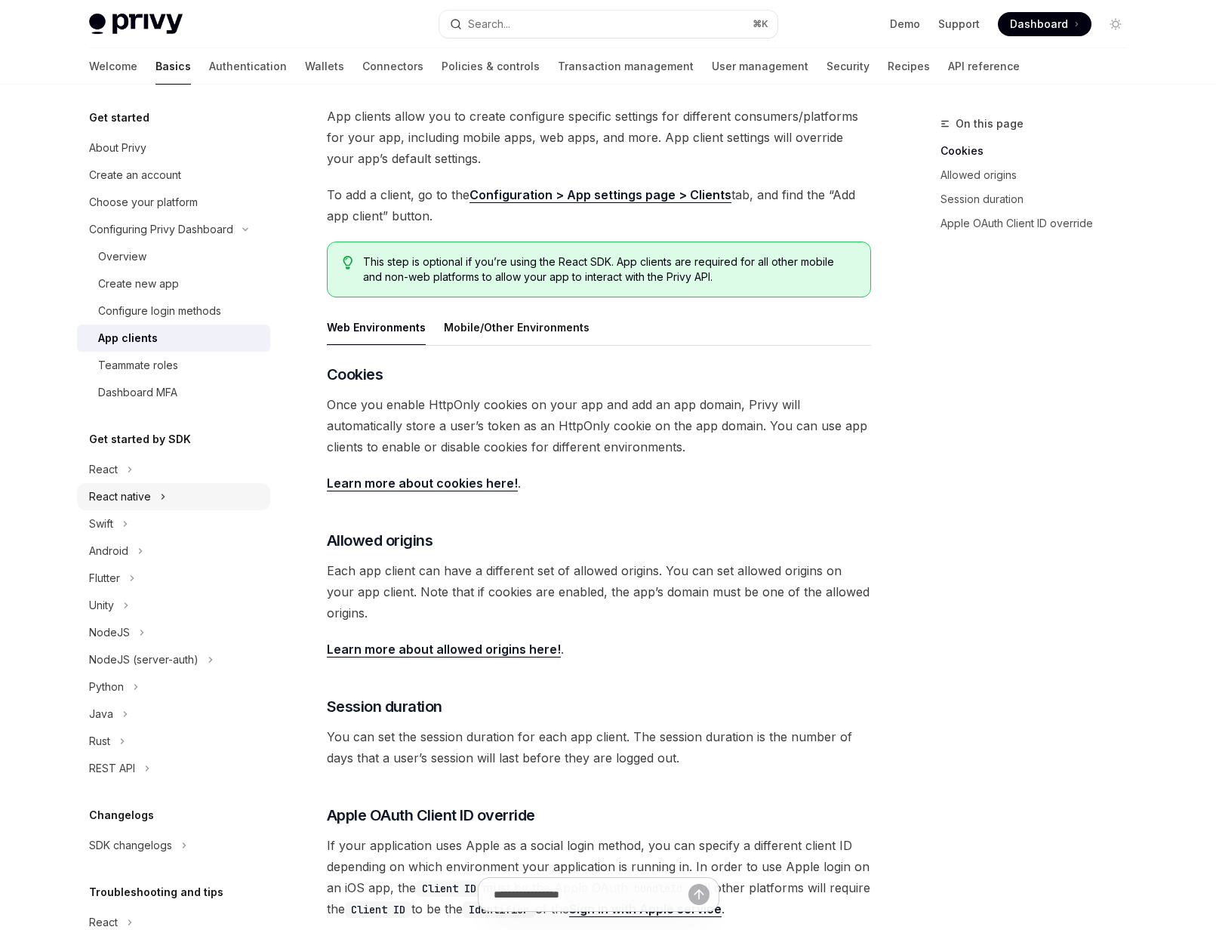
click at [106, 494] on div "React native" at bounding box center [120, 497] width 62 height 18
type textarea "*"
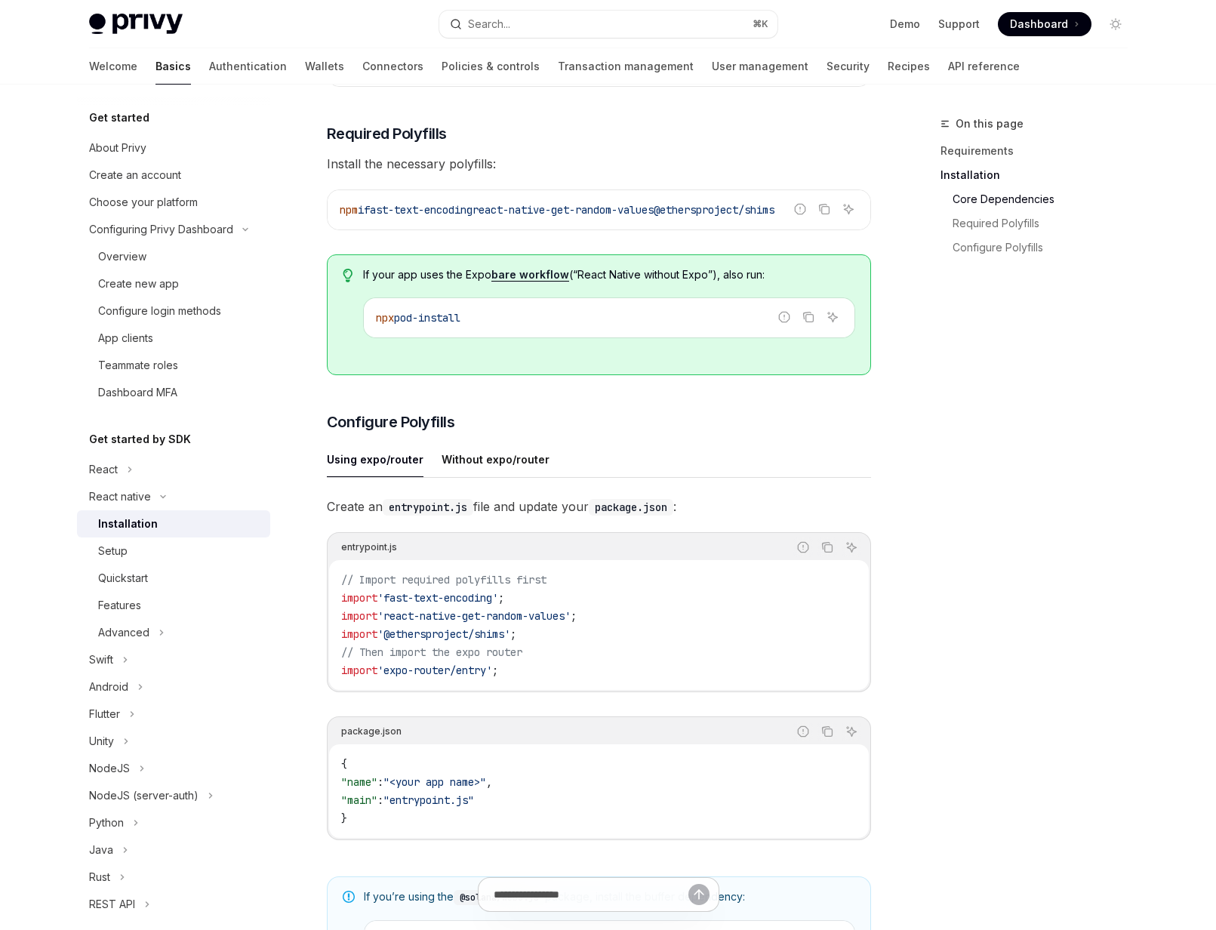
scroll to position [367, 0]
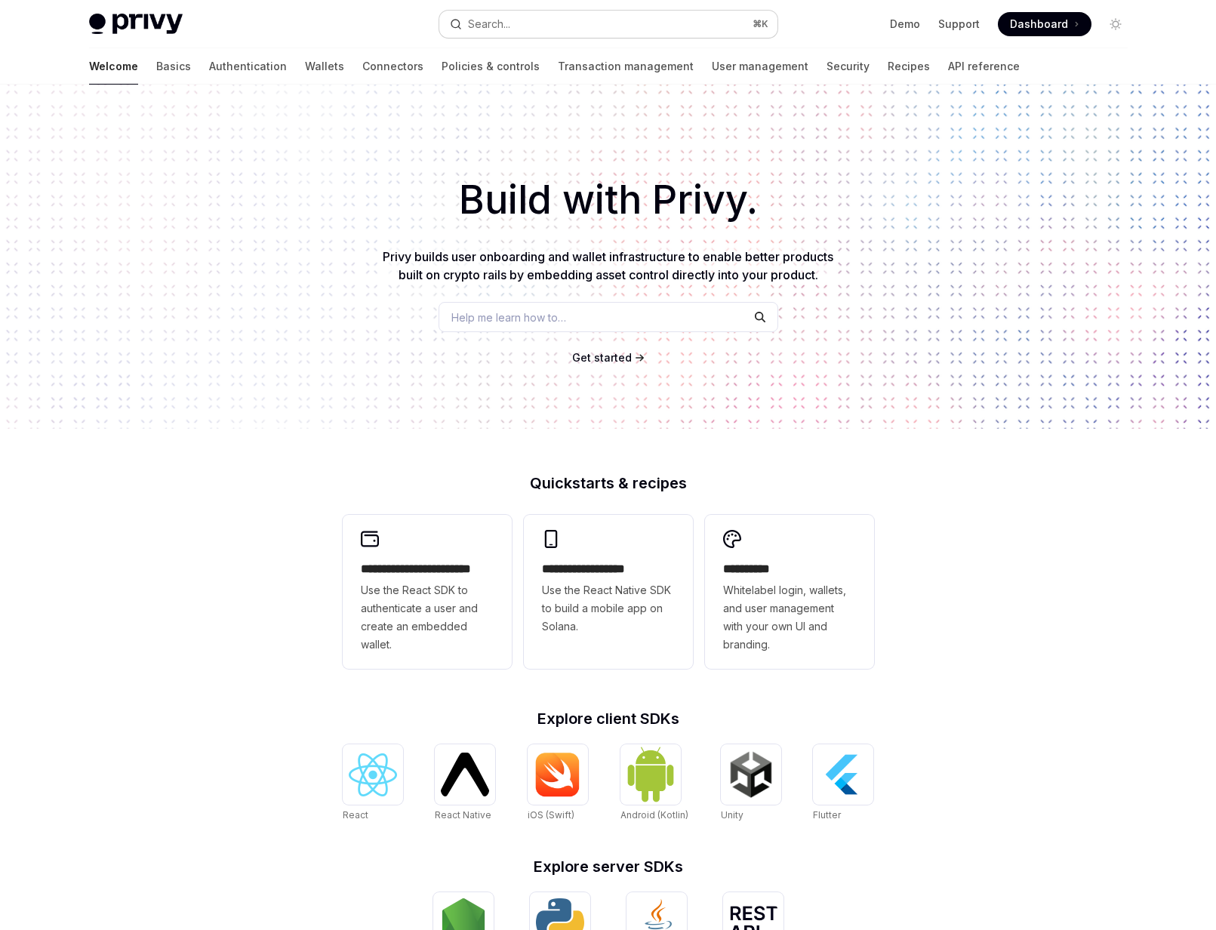
click at [574, 19] on button "Search... ⌘ K" at bounding box center [608, 24] width 338 height 27
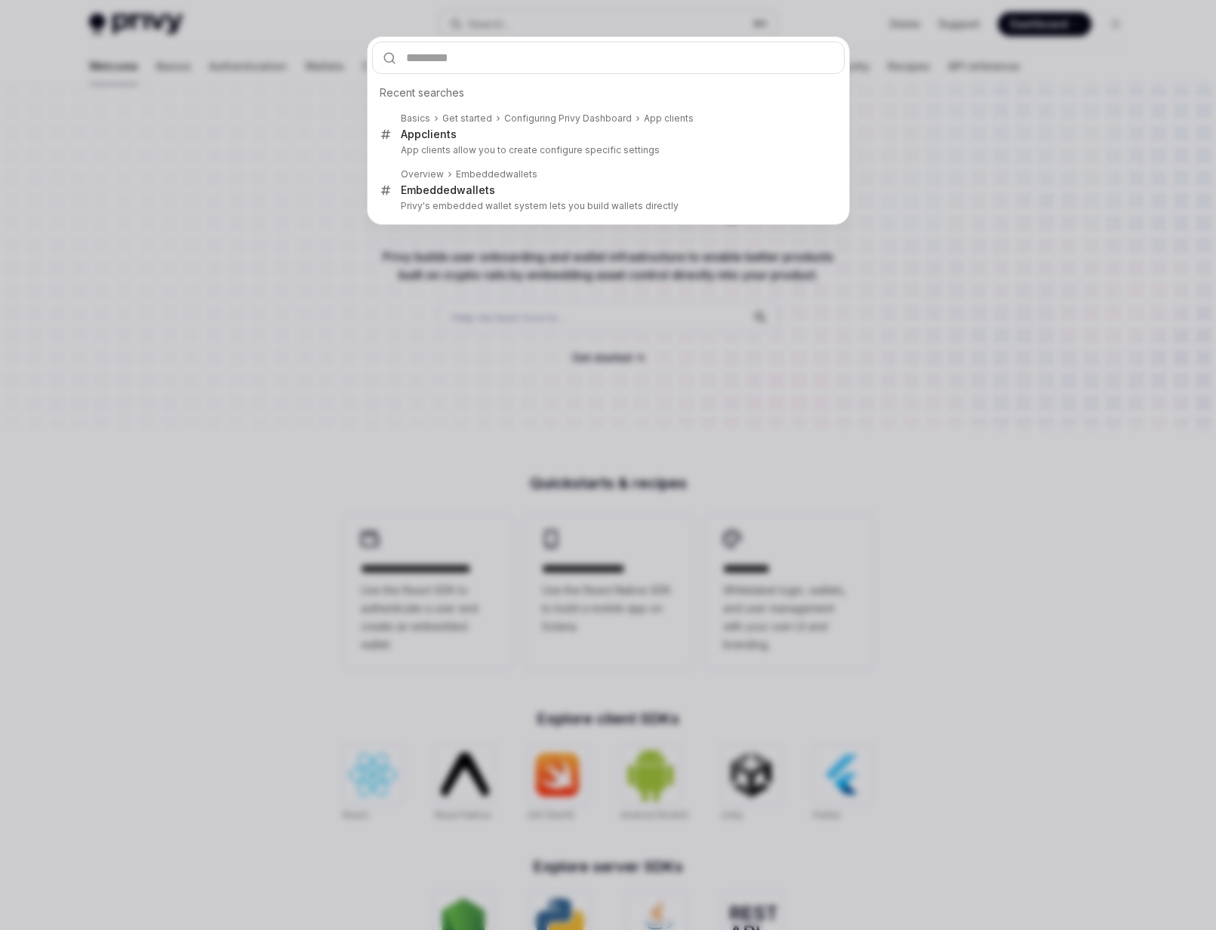
type input "**********"
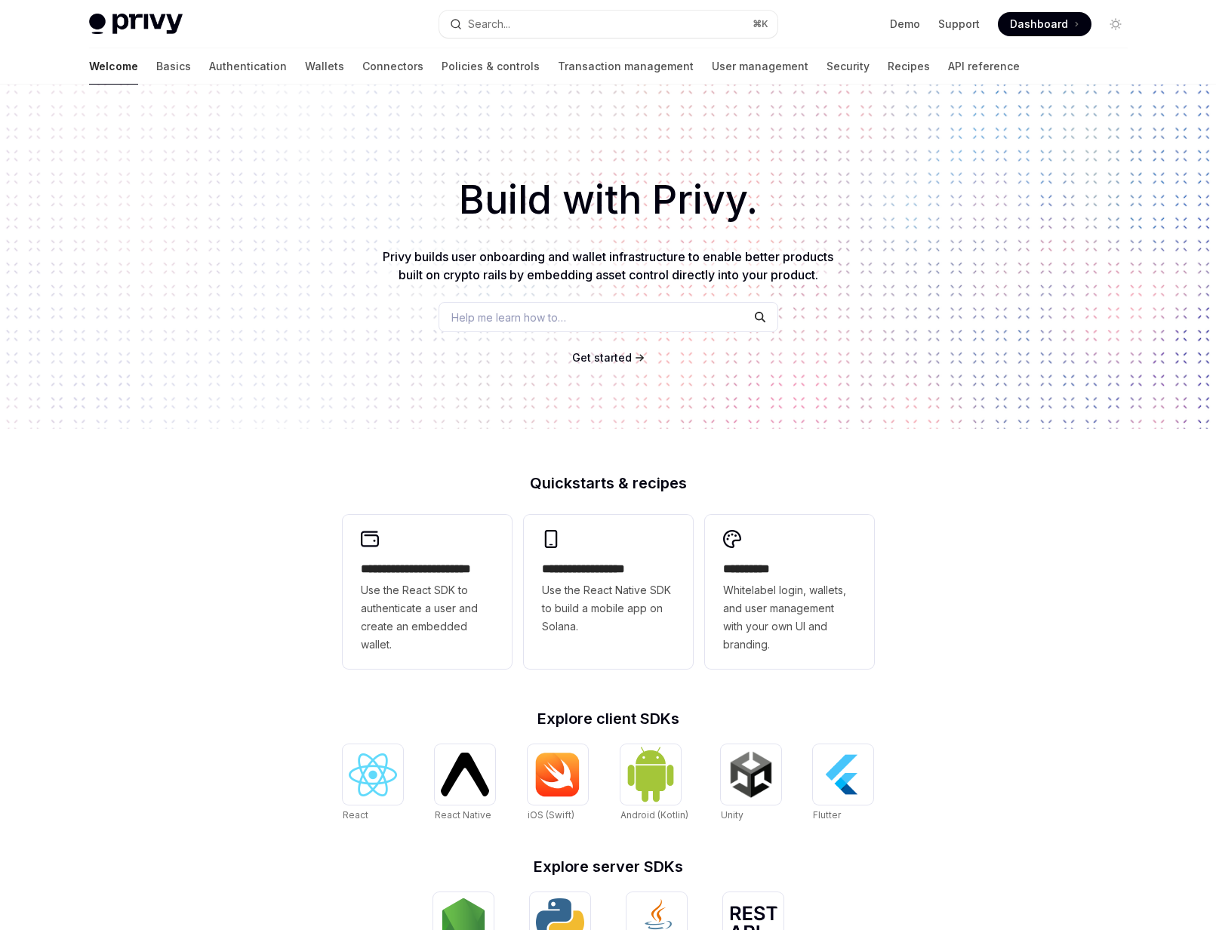
type textarea "*"
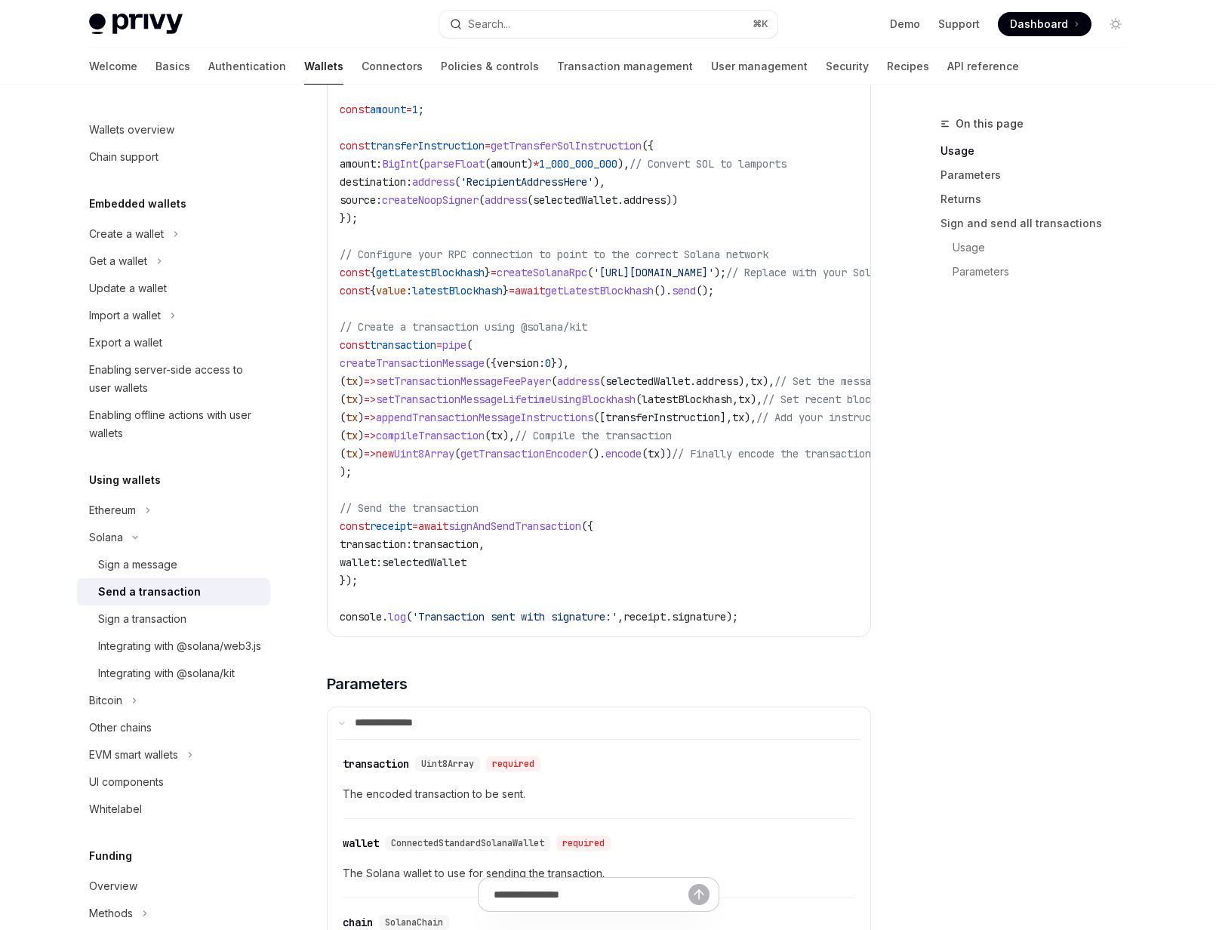
scroll to position [855, 0]
